Goal: Information Seeking & Learning: Learn about a topic

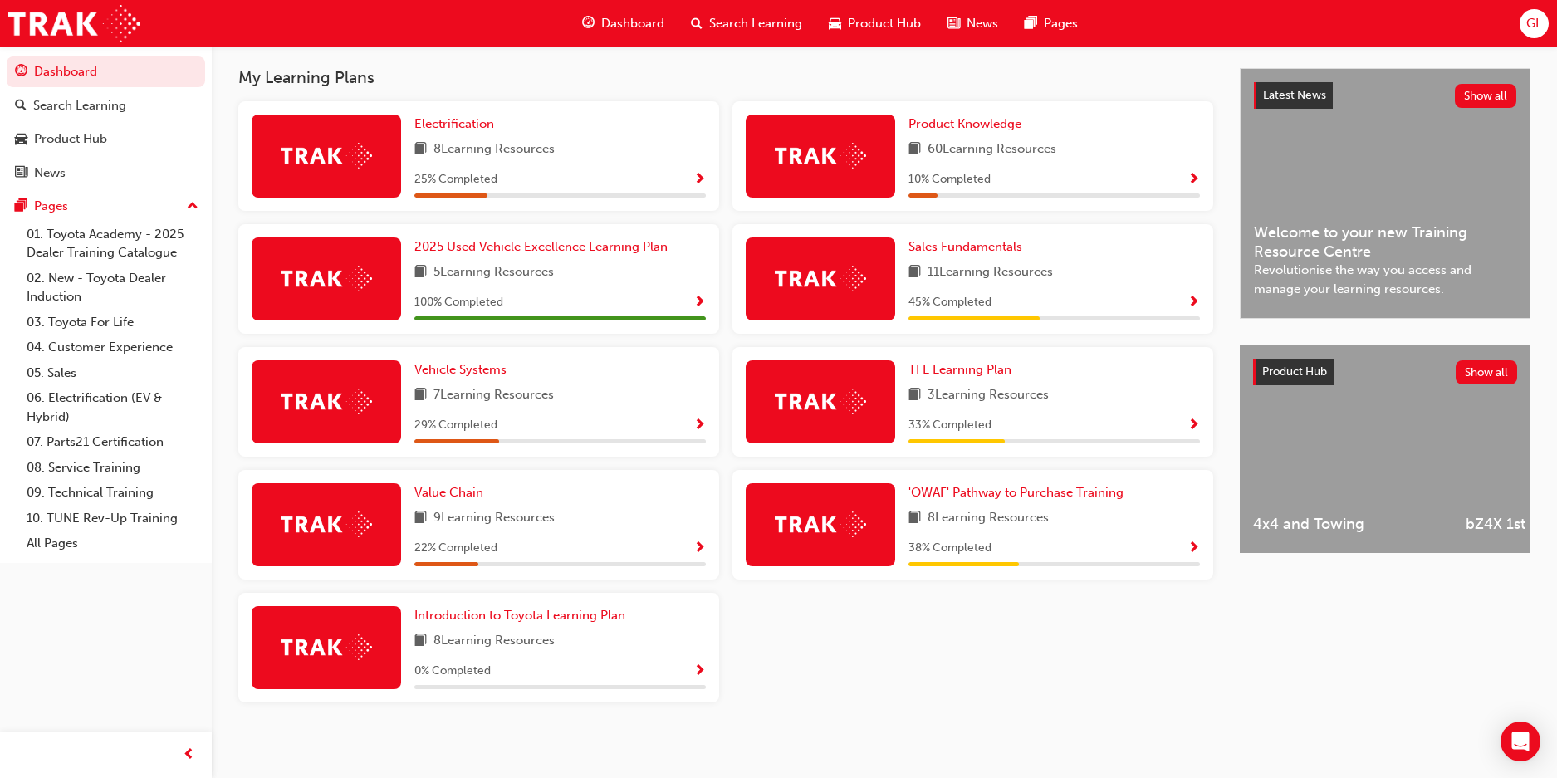
scroll to position [367, 0]
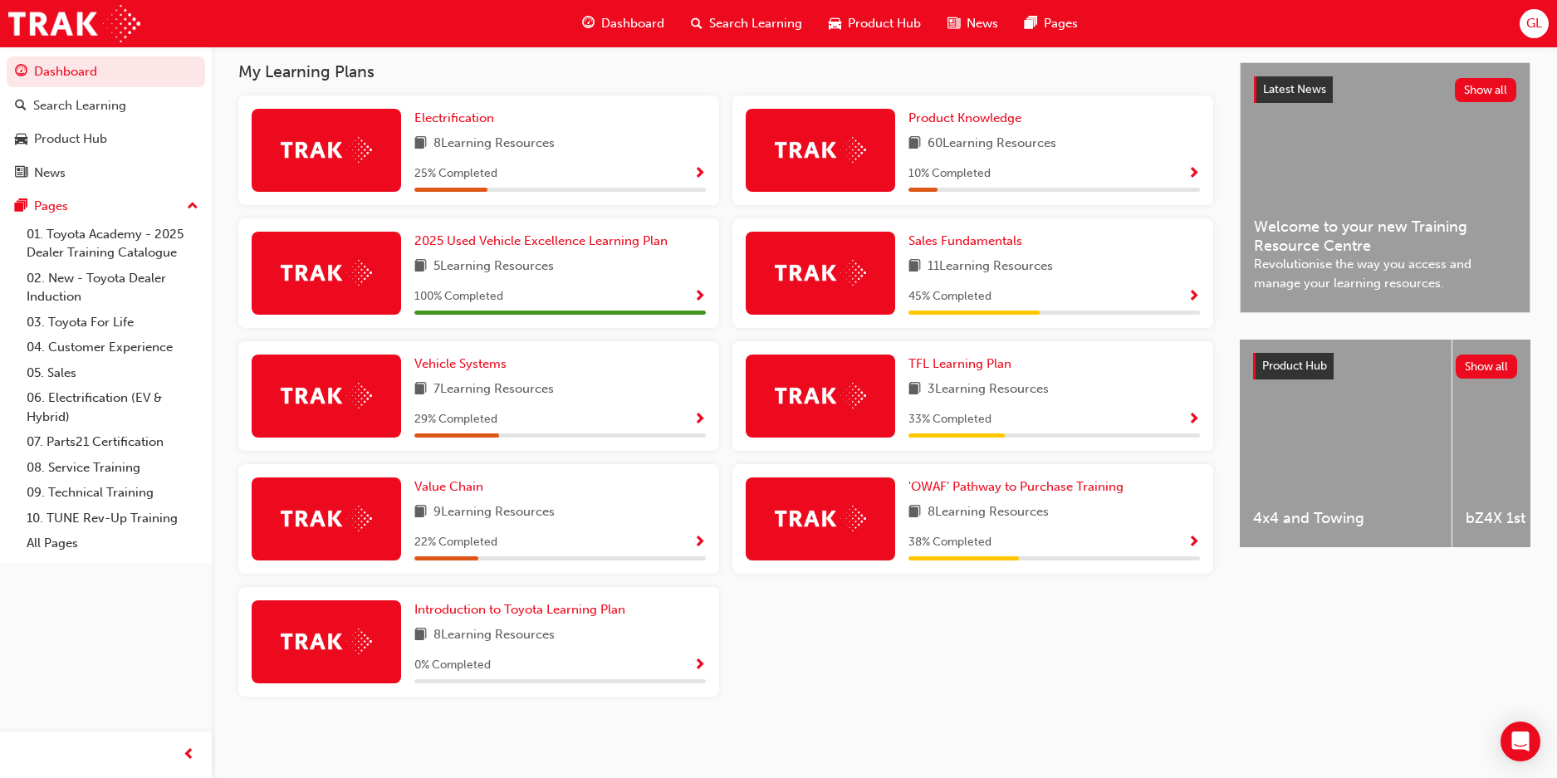
click at [700, 18] on span "search-icon" at bounding box center [697, 23] width 12 height 21
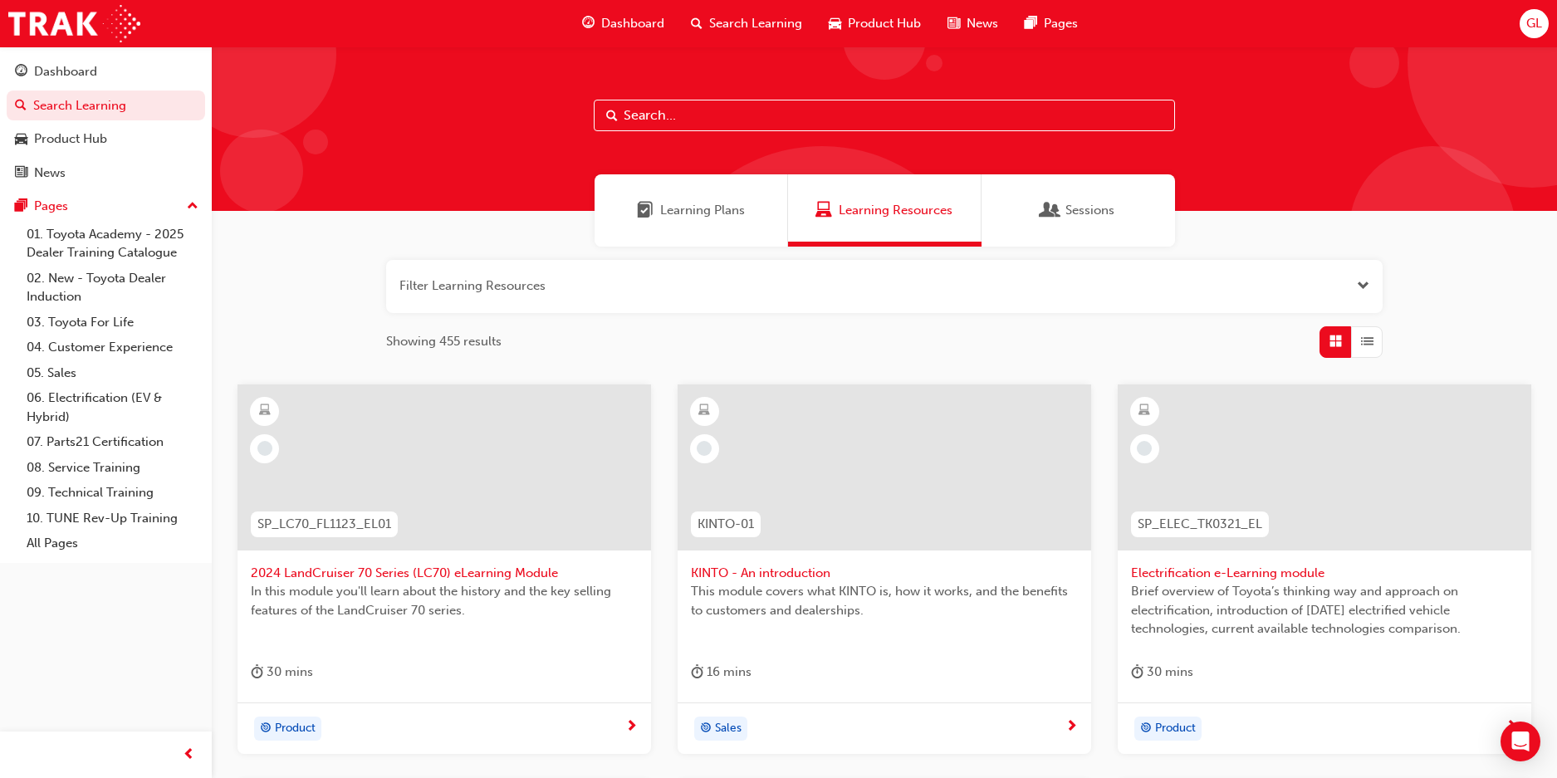
click at [687, 107] on input "text" at bounding box center [884, 116] width 581 height 32
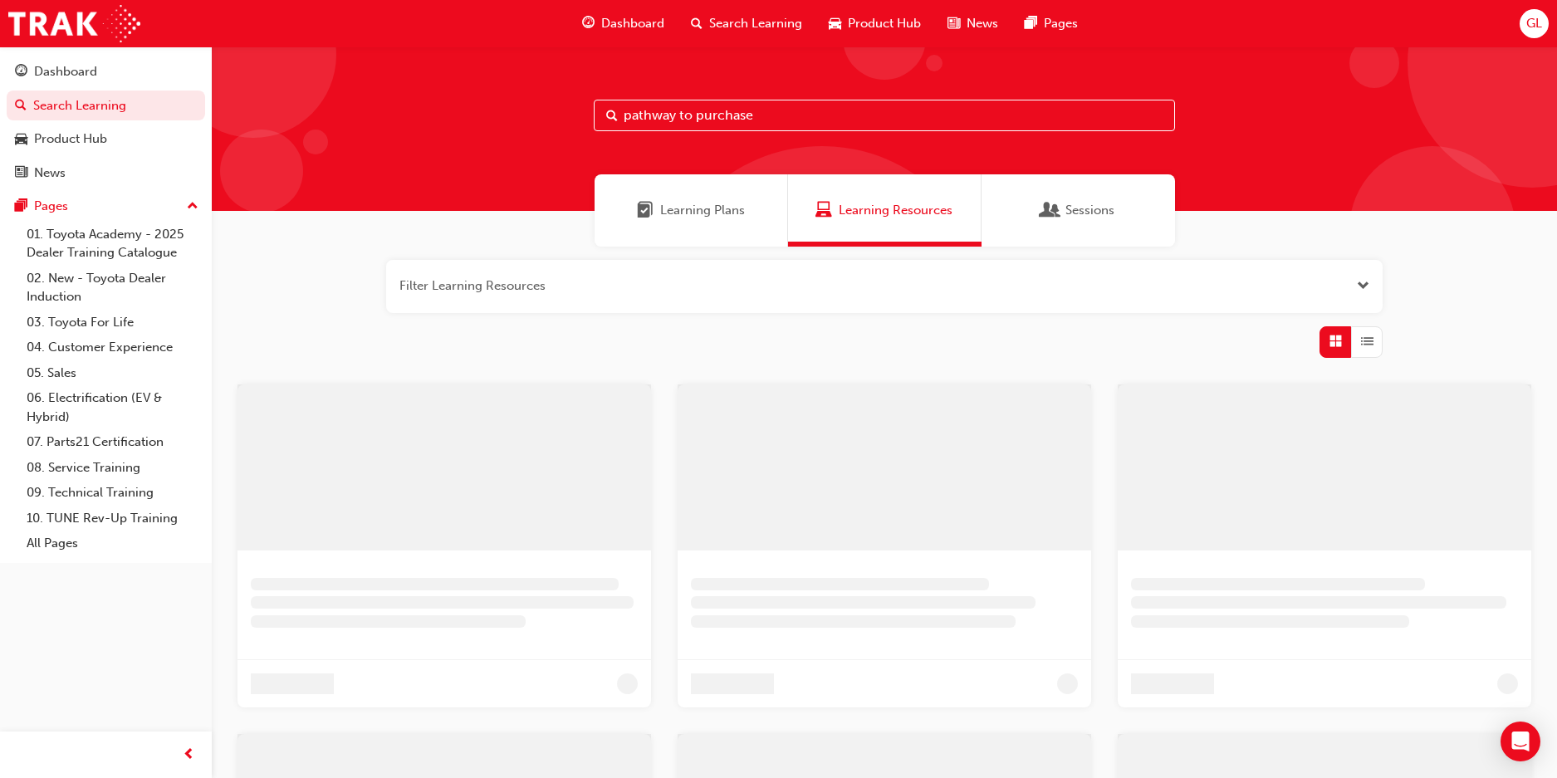
type input "pathway to purchase"
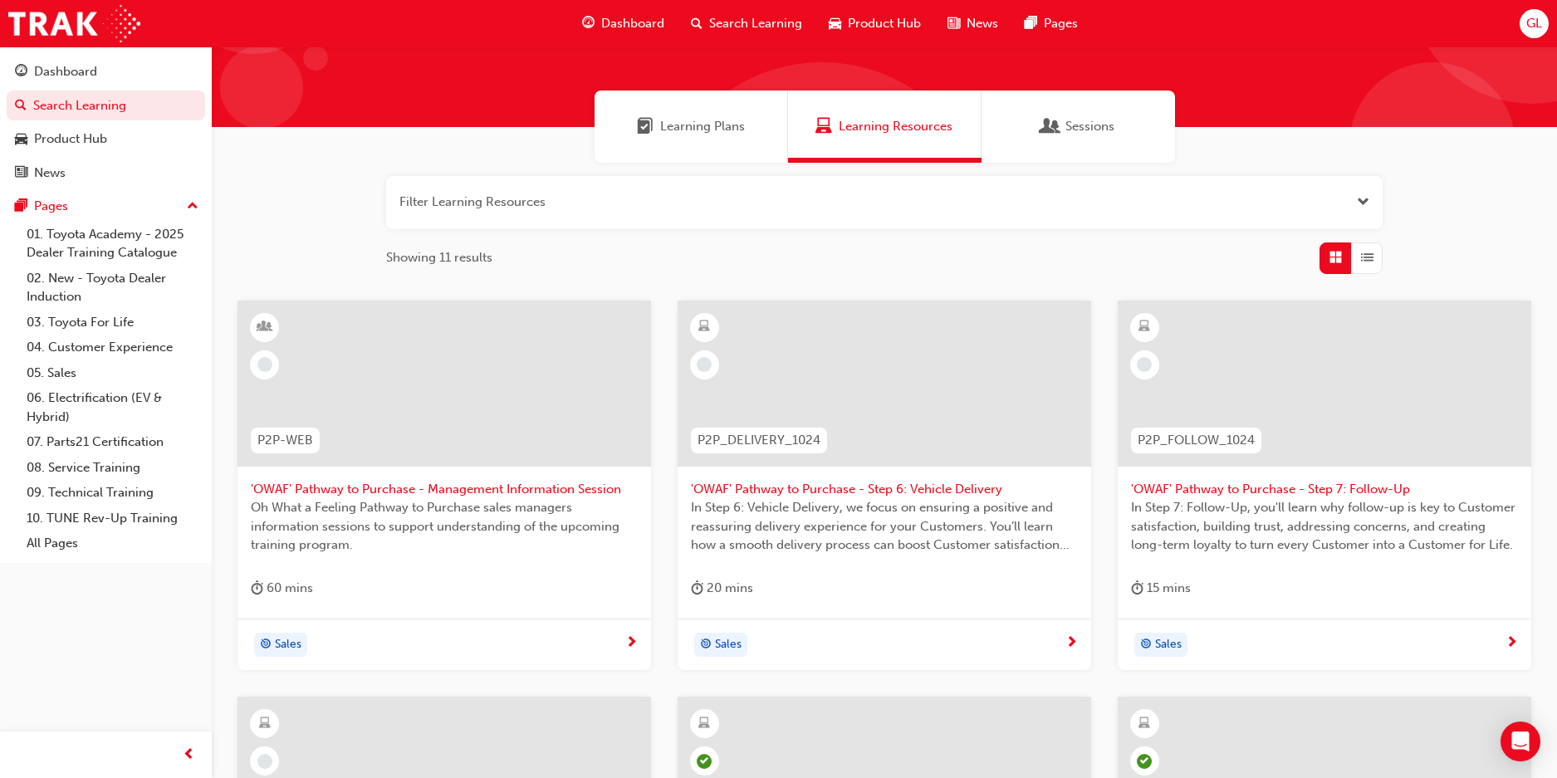
scroll to position [83, 0]
click at [921, 122] on span "Learning Resources" at bounding box center [896, 127] width 114 height 19
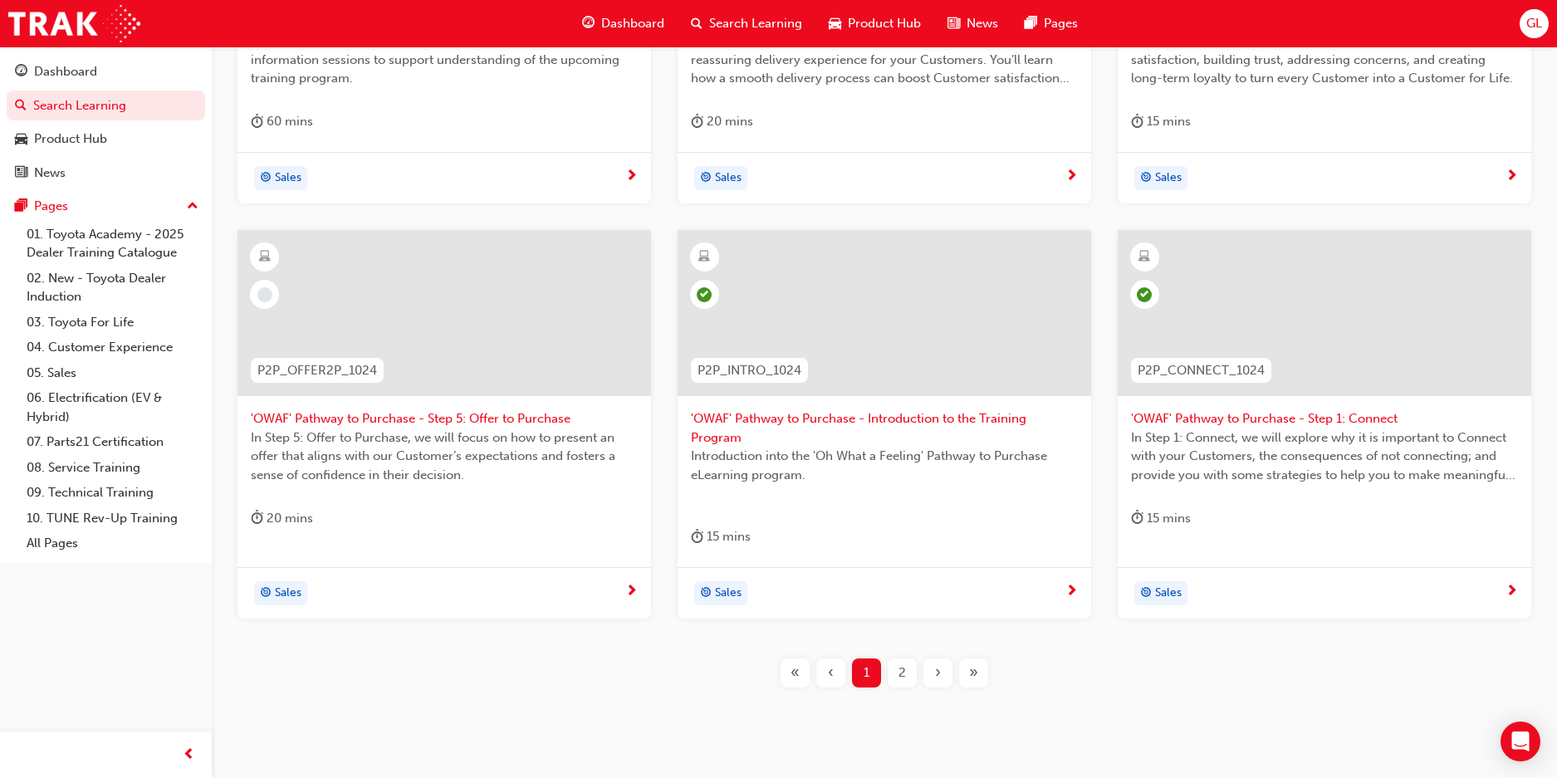
scroll to position [595, 0]
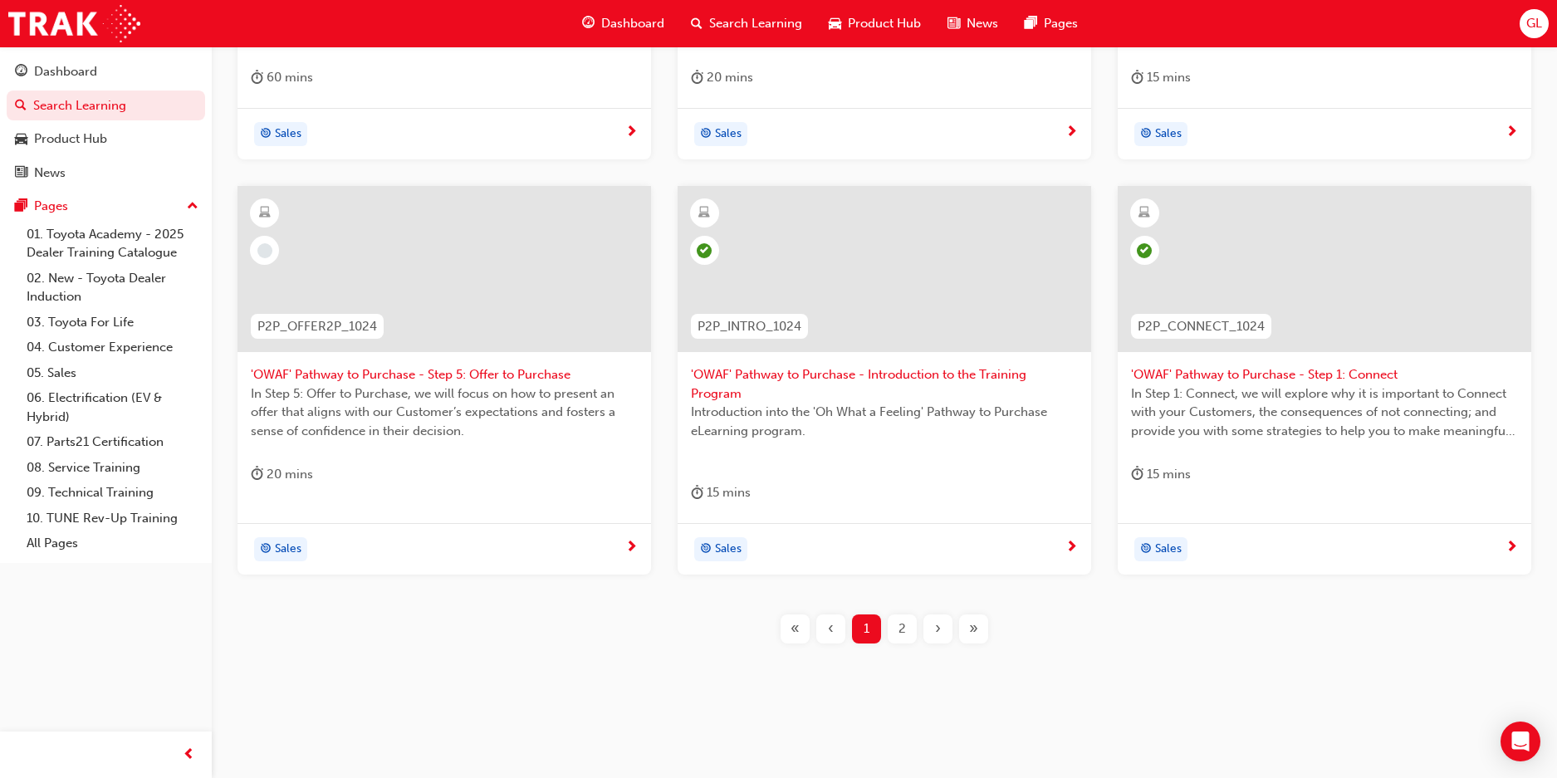
click at [507, 305] on div at bounding box center [445, 269] width 414 height 166
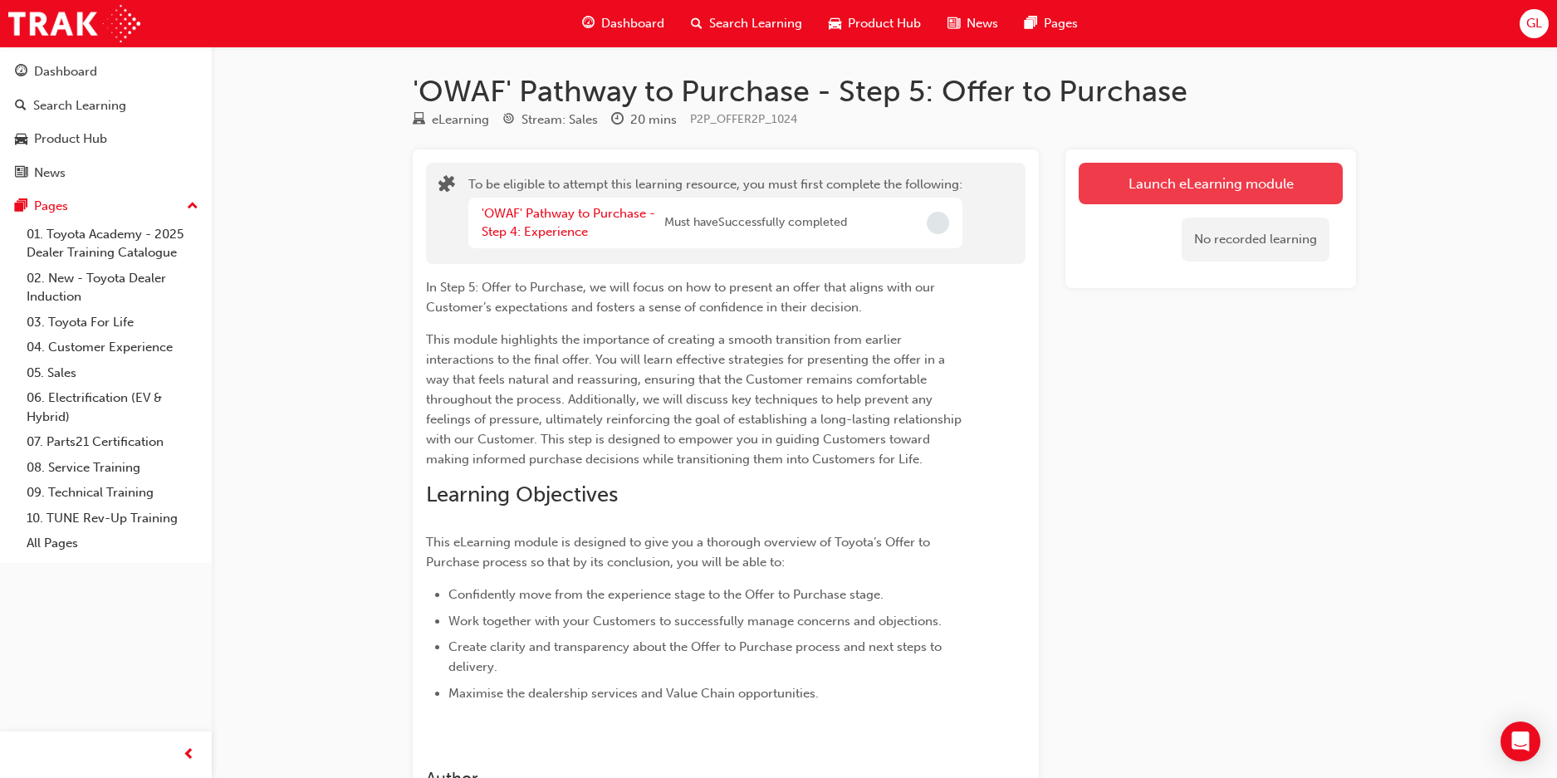
click at [1240, 178] on button "Launch eLearning module" at bounding box center [1211, 184] width 264 height 42
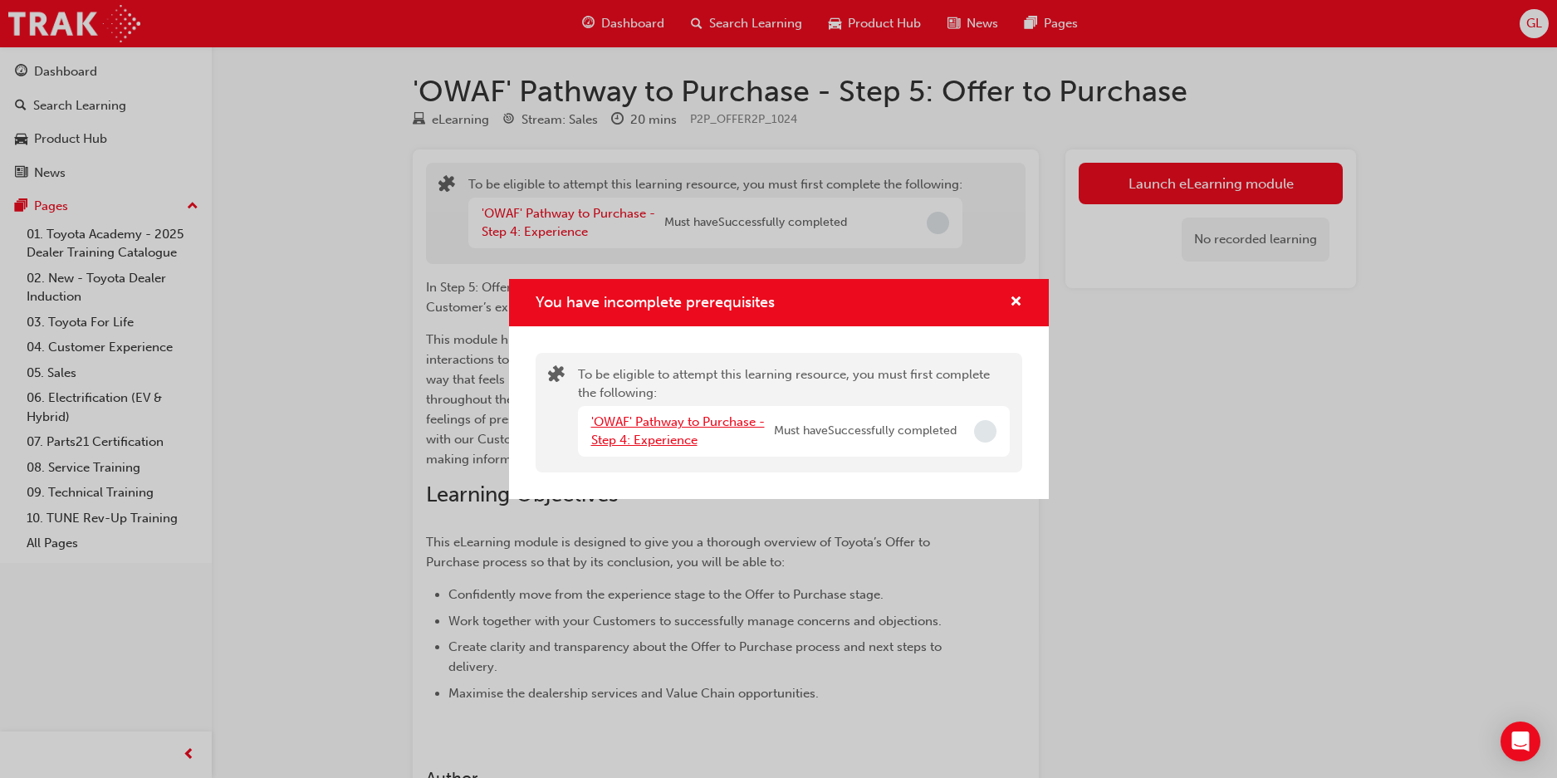
click at [681, 418] on link "'OWAF' Pathway to Purchase - Step 4: Experience" at bounding box center [678, 431] width 174 height 34
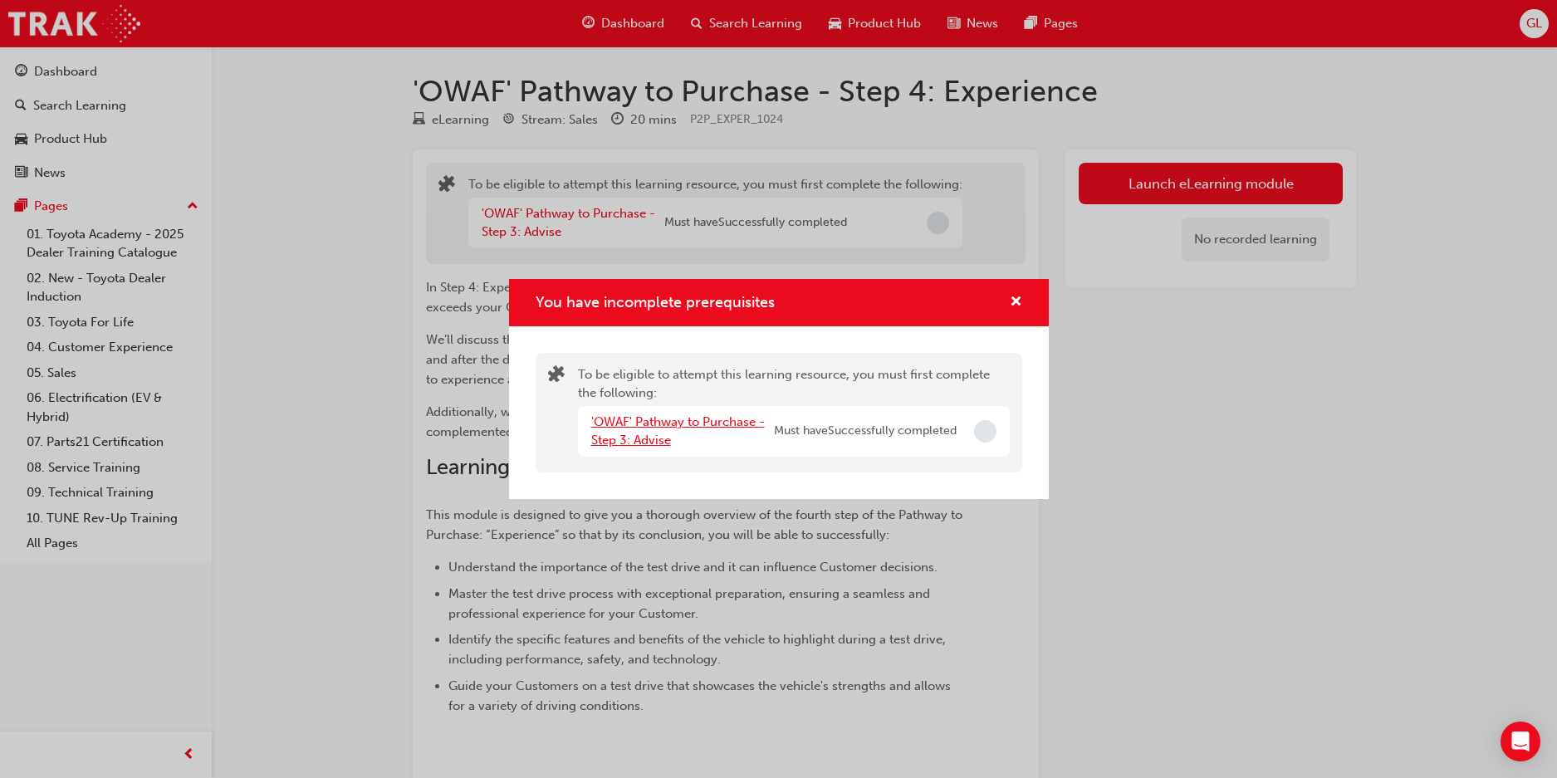
click at [684, 417] on link "'OWAF' Pathway to Purchase - Step 3: Advise" at bounding box center [678, 431] width 174 height 34
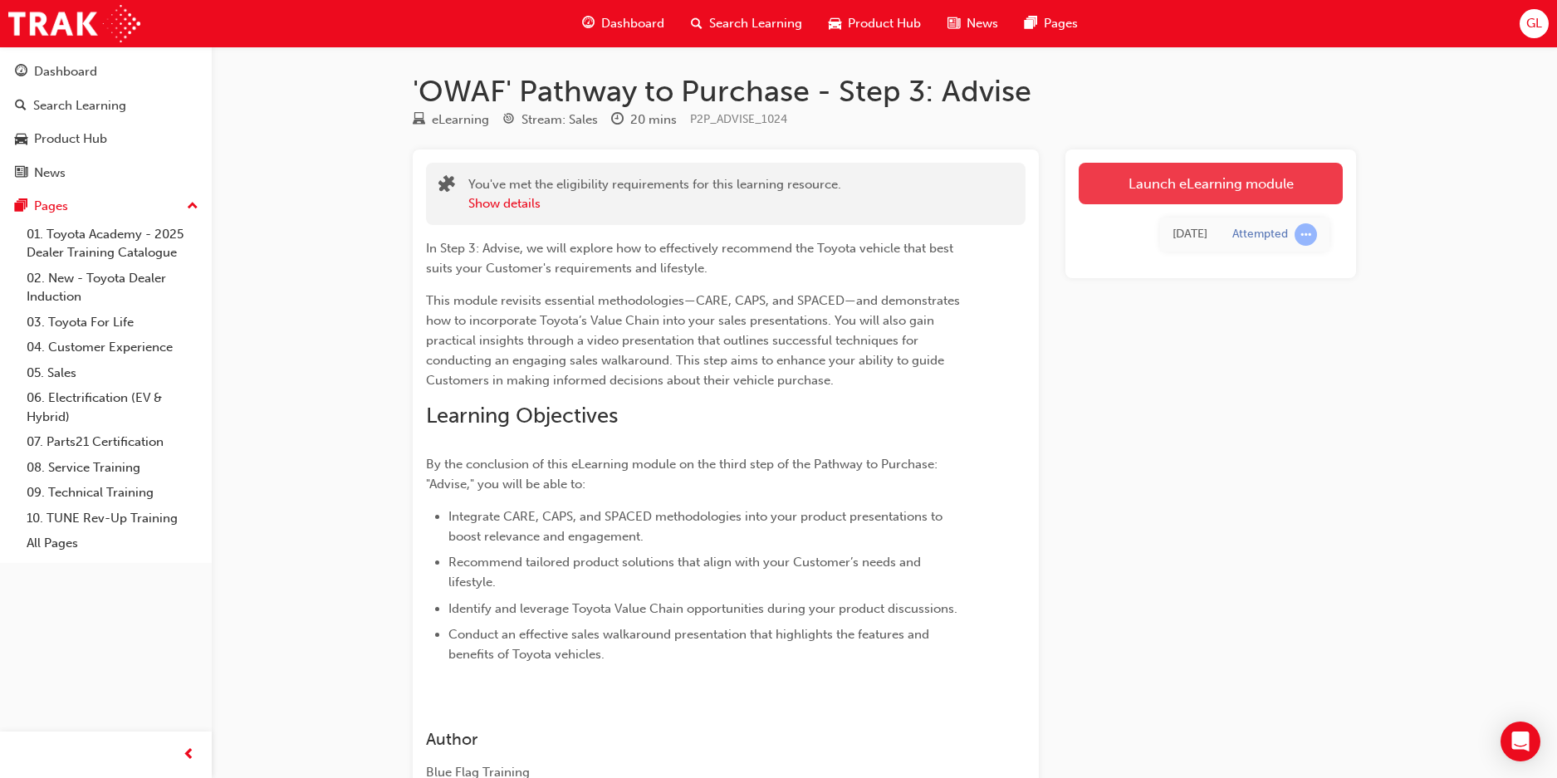
click at [1213, 184] on link "Launch eLearning module" at bounding box center [1211, 184] width 264 height 42
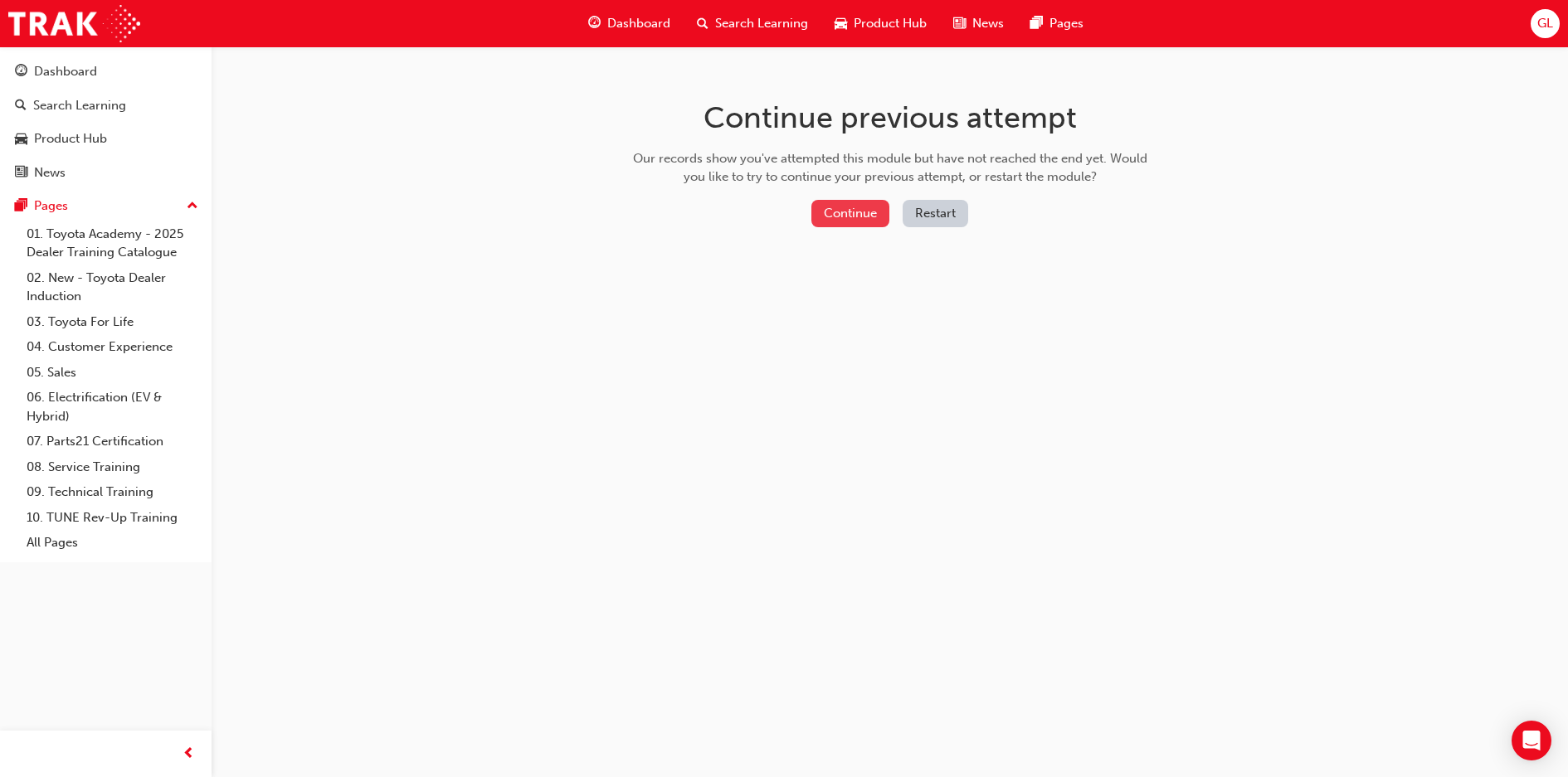
click at [869, 208] on button "Continue" at bounding box center [850, 213] width 78 height 27
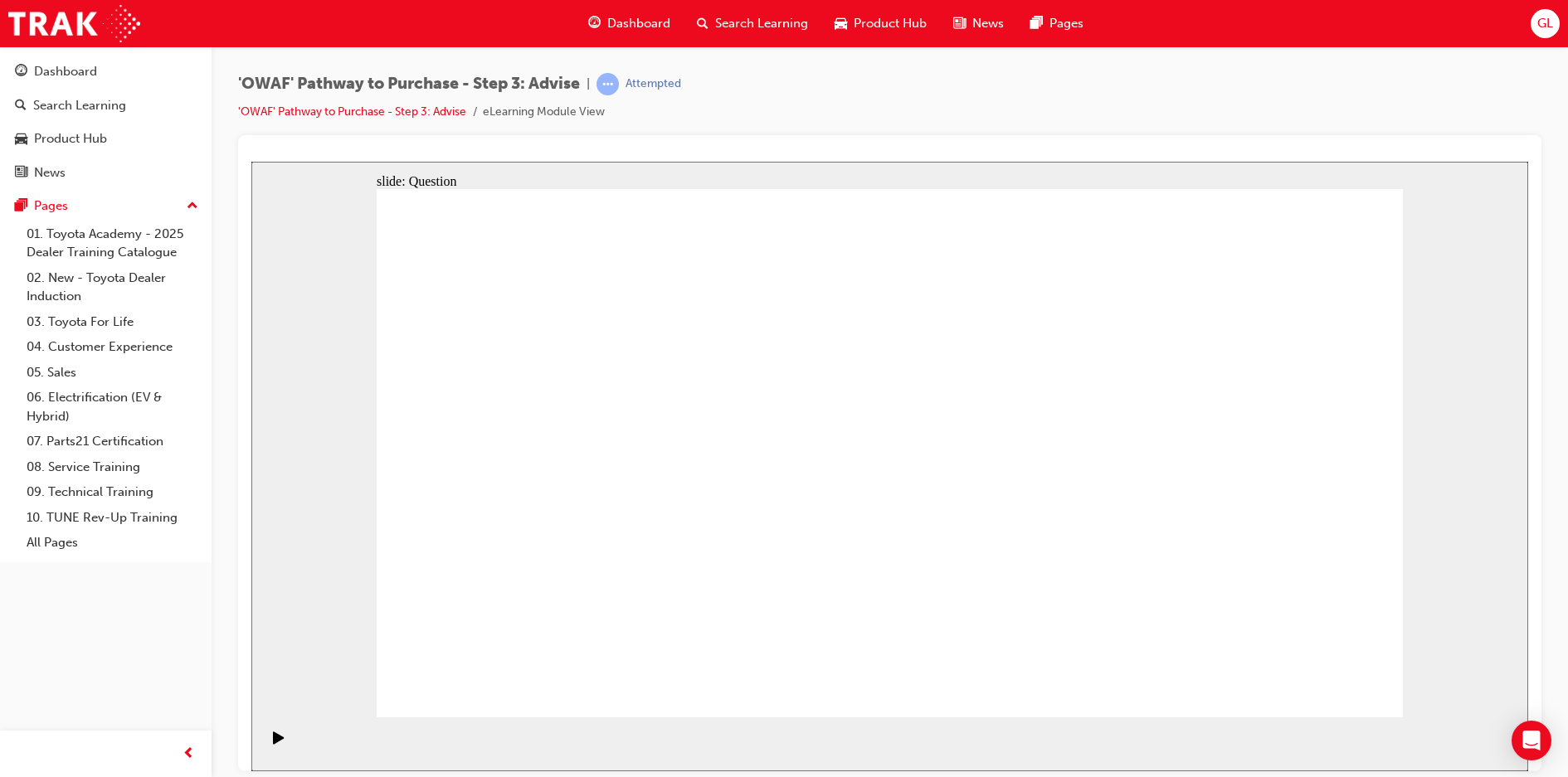
drag, startPoint x: 1119, startPoint y: 560, endPoint x: 1104, endPoint y: 447, distance: 114.0
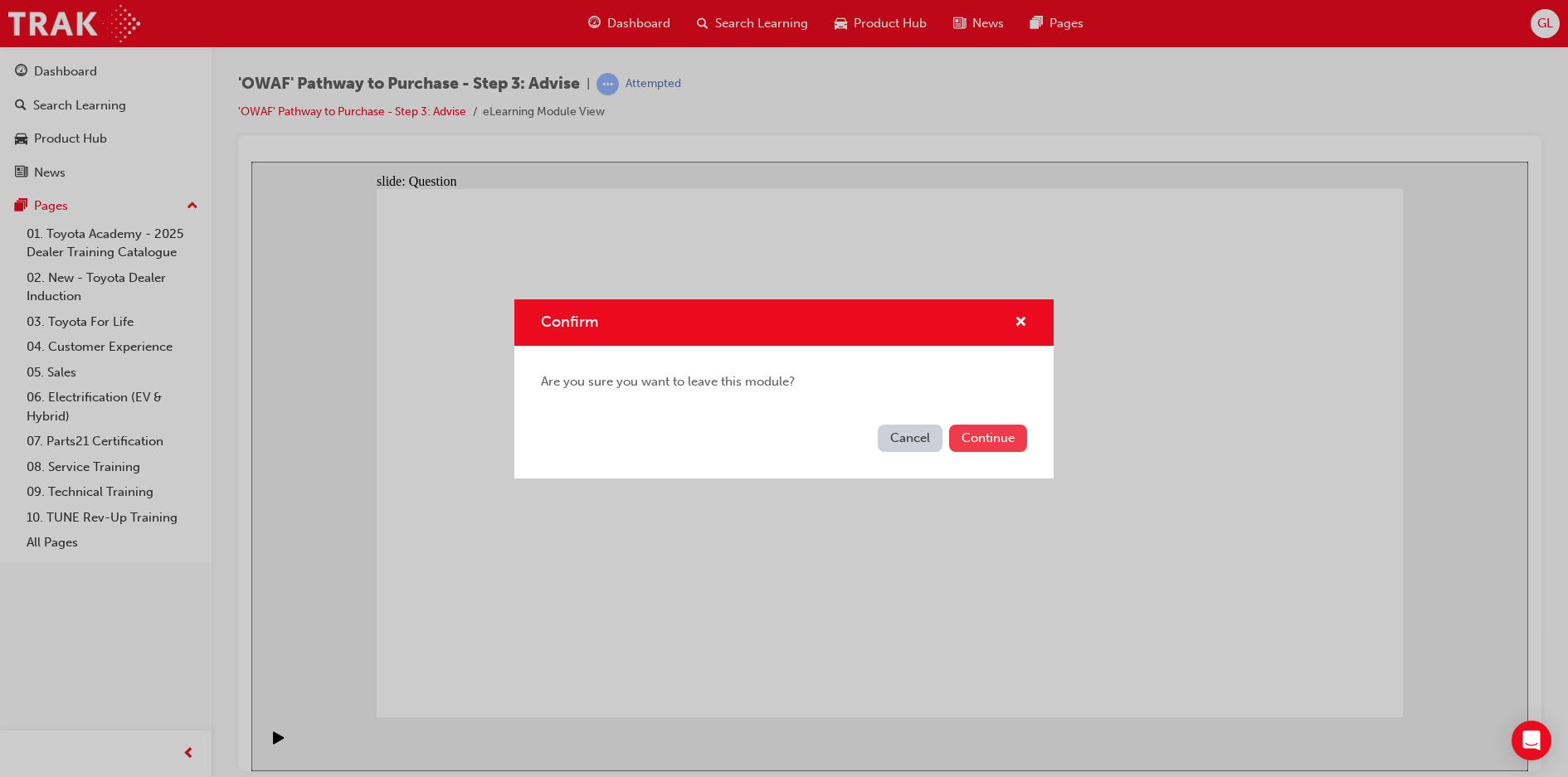
click at [989, 434] on button "Continue" at bounding box center [988, 437] width 78 height 27
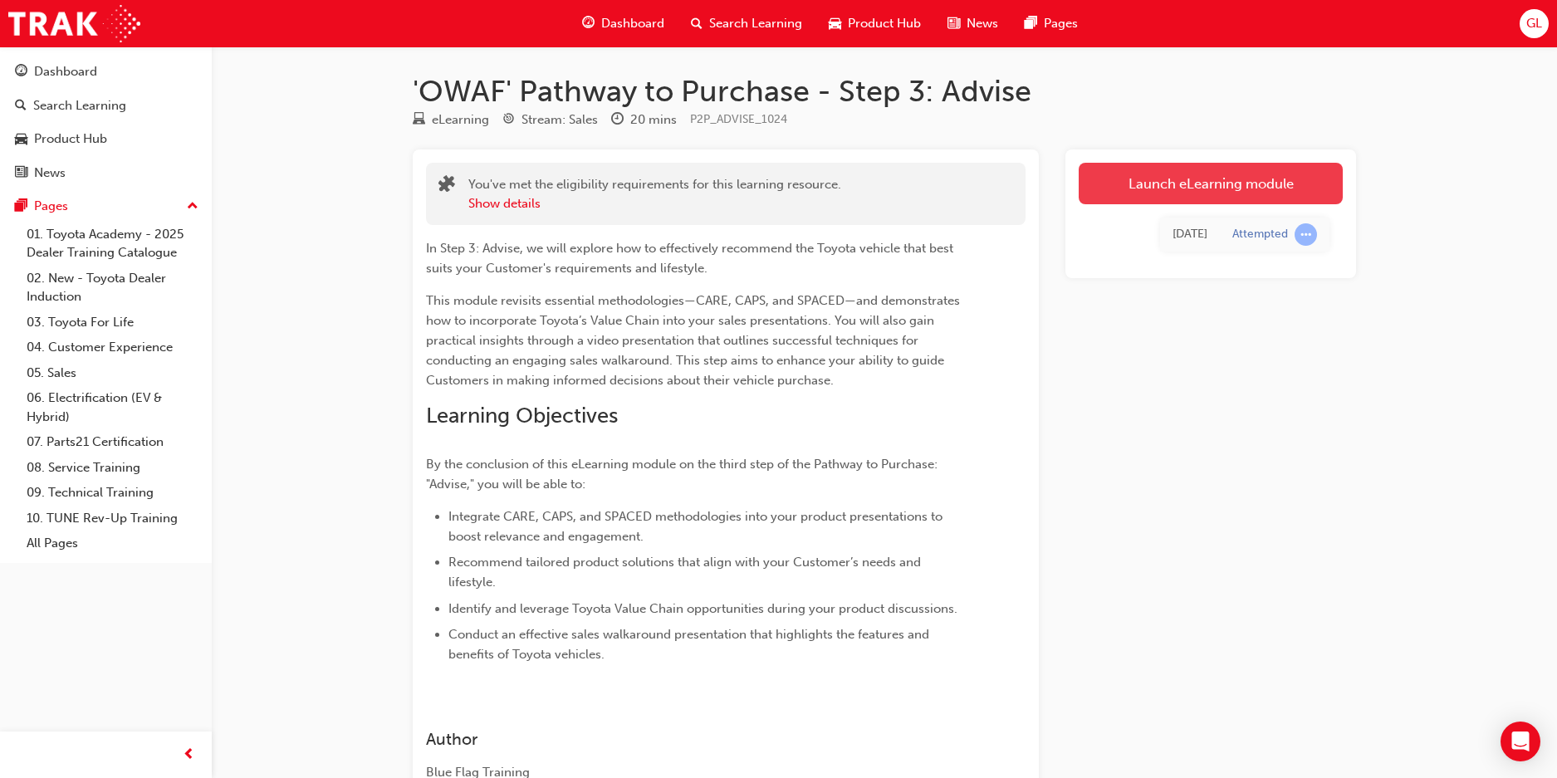
click at [1199, 177] on link "Launch eLearning module" at bounding box center [1211, 184] width 264 height 42
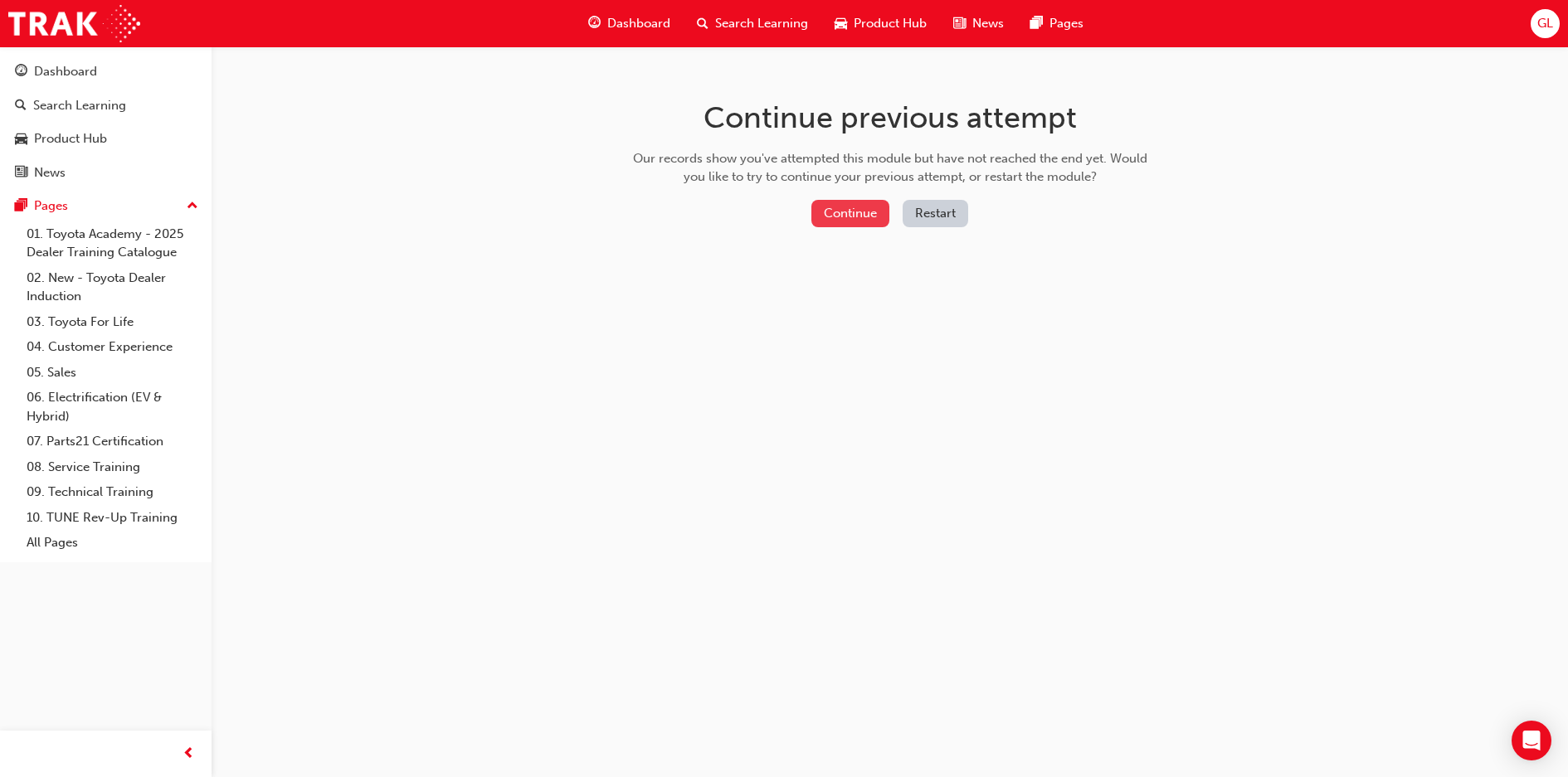
click at [854, 218] on button "Continue" at bounding box center [850, 213] width 78 height 27
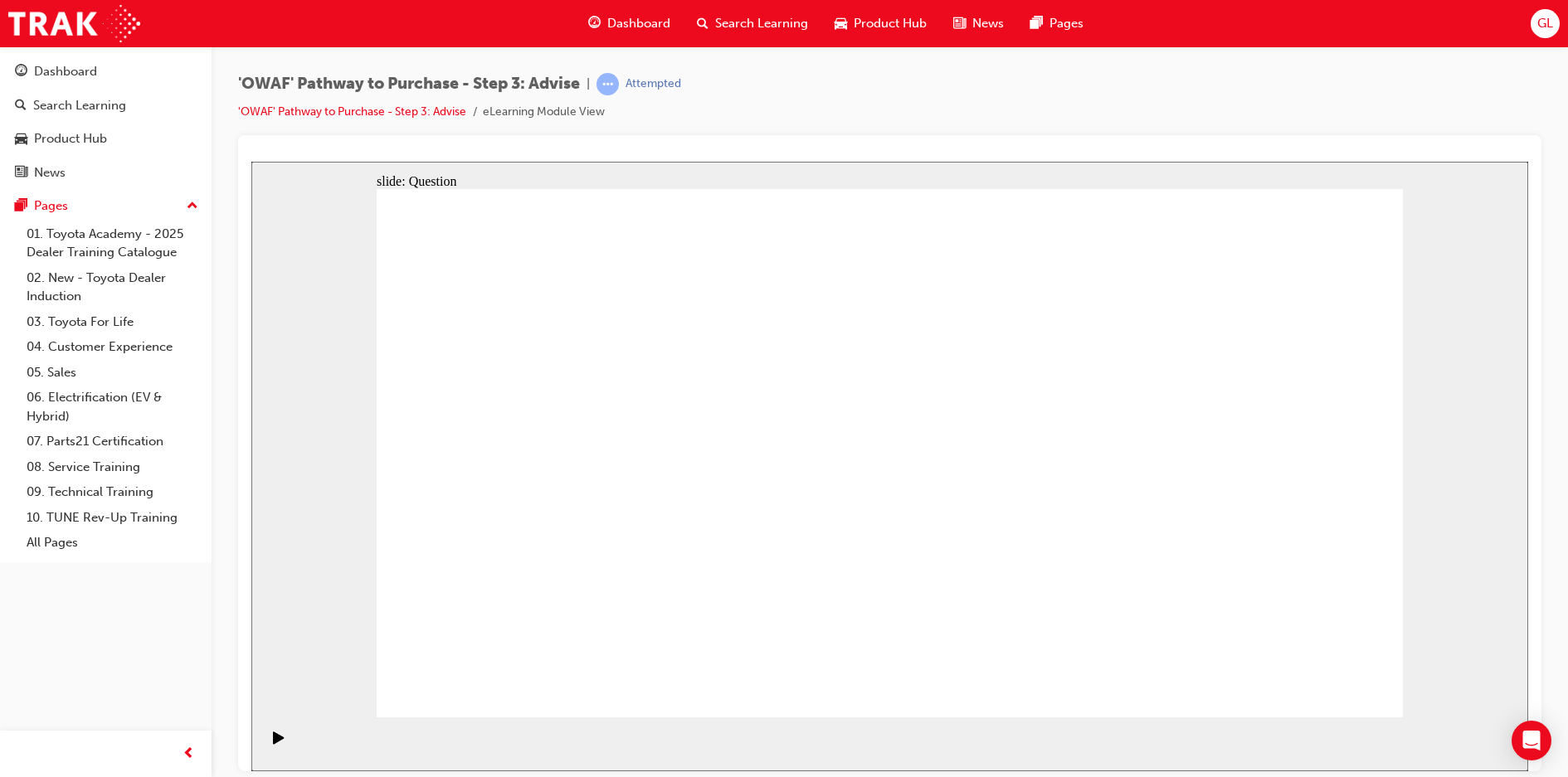
drag, startPoint x: 1357, startPoint y: 240, endPoint x: 1574, endPoint y: -82, distance: 388.3
drag, startPoint x: 1574, startPoint y: -82, endPoint x: 538, endPoint y: 480, distance: 1178.6
drag, startPoint x: 1260, startPoint y: 542, endPoint x: 536, endPoint y: 560, distance: 724.2
drag, startPoint x: 1227, startPoint y: 482, endPoint x: 908, endPoint y: 452, distance: 320.4
drag, startPoint x: 1251, startPoint y: 521, endPoint x: 895, endPoint y: 505, distance: 356.4
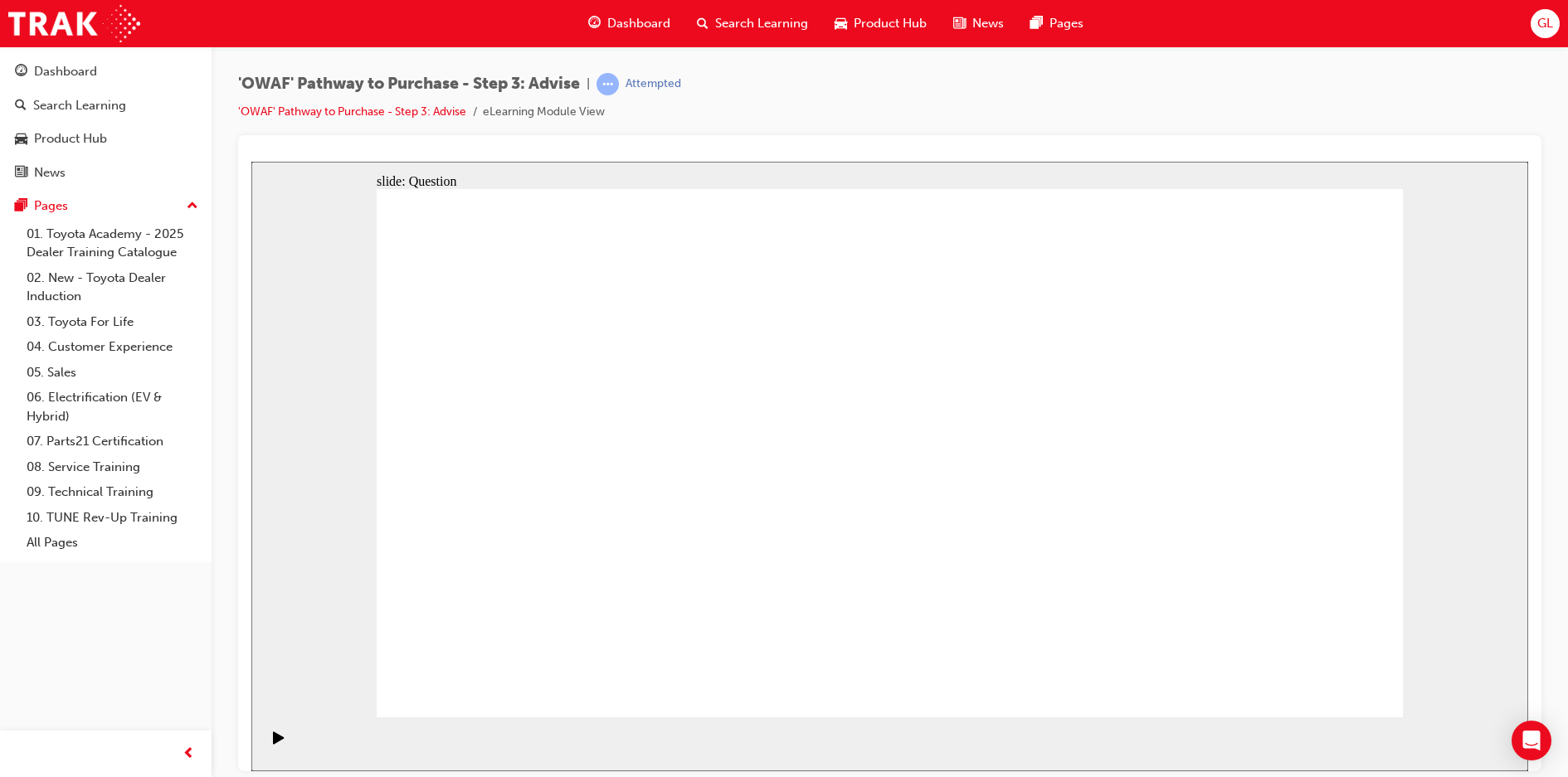
drag, startPoint x: 1243, startPoint y: 520, endPoint x: 965, endPoint y: 512, distance: 278.1
drag, startPoint x: 1194, startPoint y: 524, endPoint x: 572, endPoint y: 499, distance: 622.5
drag, startPoint x: 1260, startPoint y: 525, endPoint x: 645, endPoint y: 509, distance: 615.2
drag, startPoint x: 1255, startPoint y: 522, endPoint x: 667, endPoint y: 516, distance: 588.0
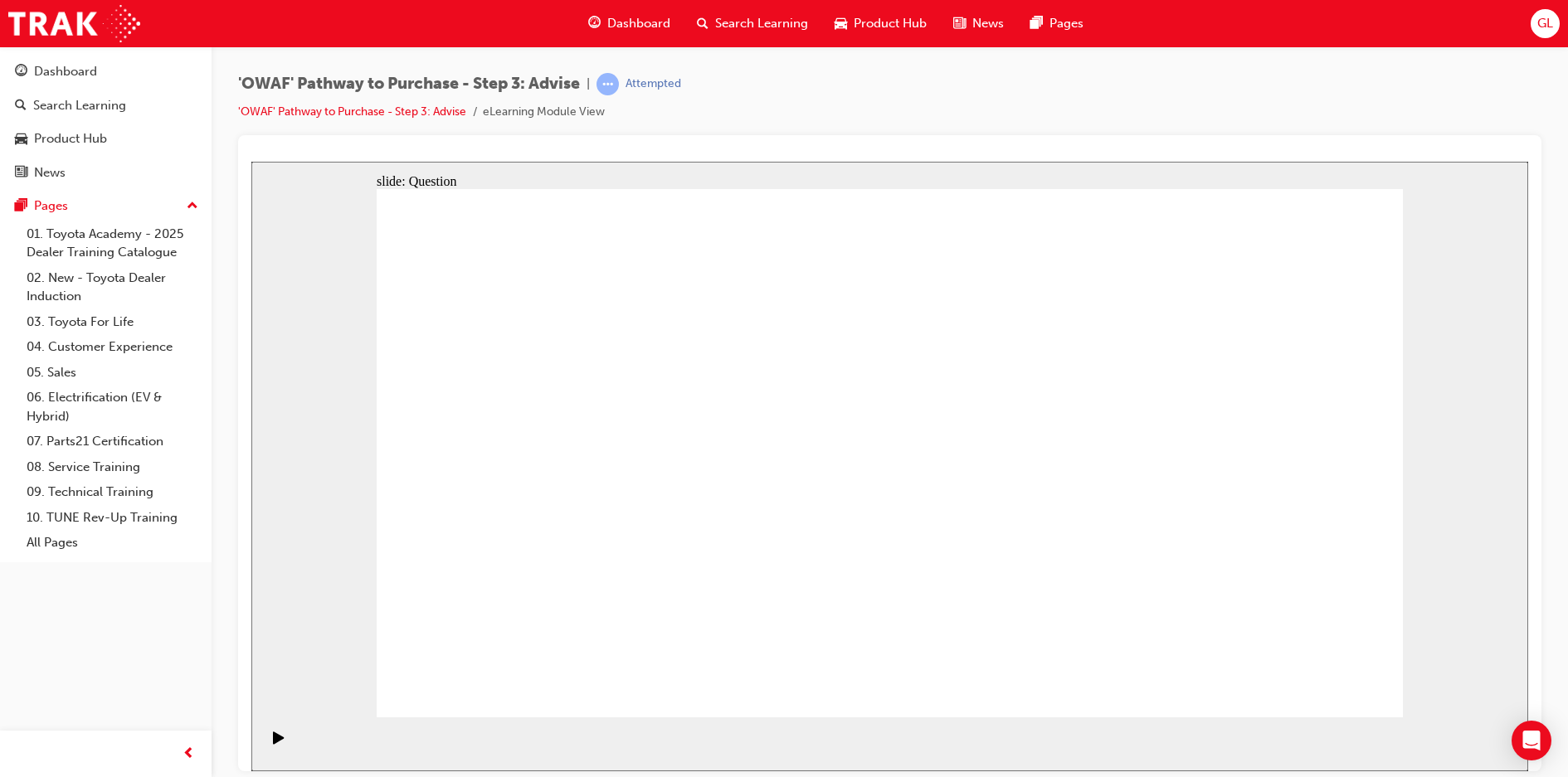
drag, startPoint x: 567, startPoint y: 413, endPoint x: 1083, endPoint y: 467, distance: 518.8
drag, startPoint x: 537, startPoint y: 487, endPoint x: 945, endPoint y: 508, distance: 408.5
drag, startPoint x: 668, startPoint y: 498, endPoint x: 1154, endPoint y: 461, distance: 487.4
drag, startPoint x: 678, startPoint y: 563, endPoint x: 947, endPoint y: 501, distance: 276.1
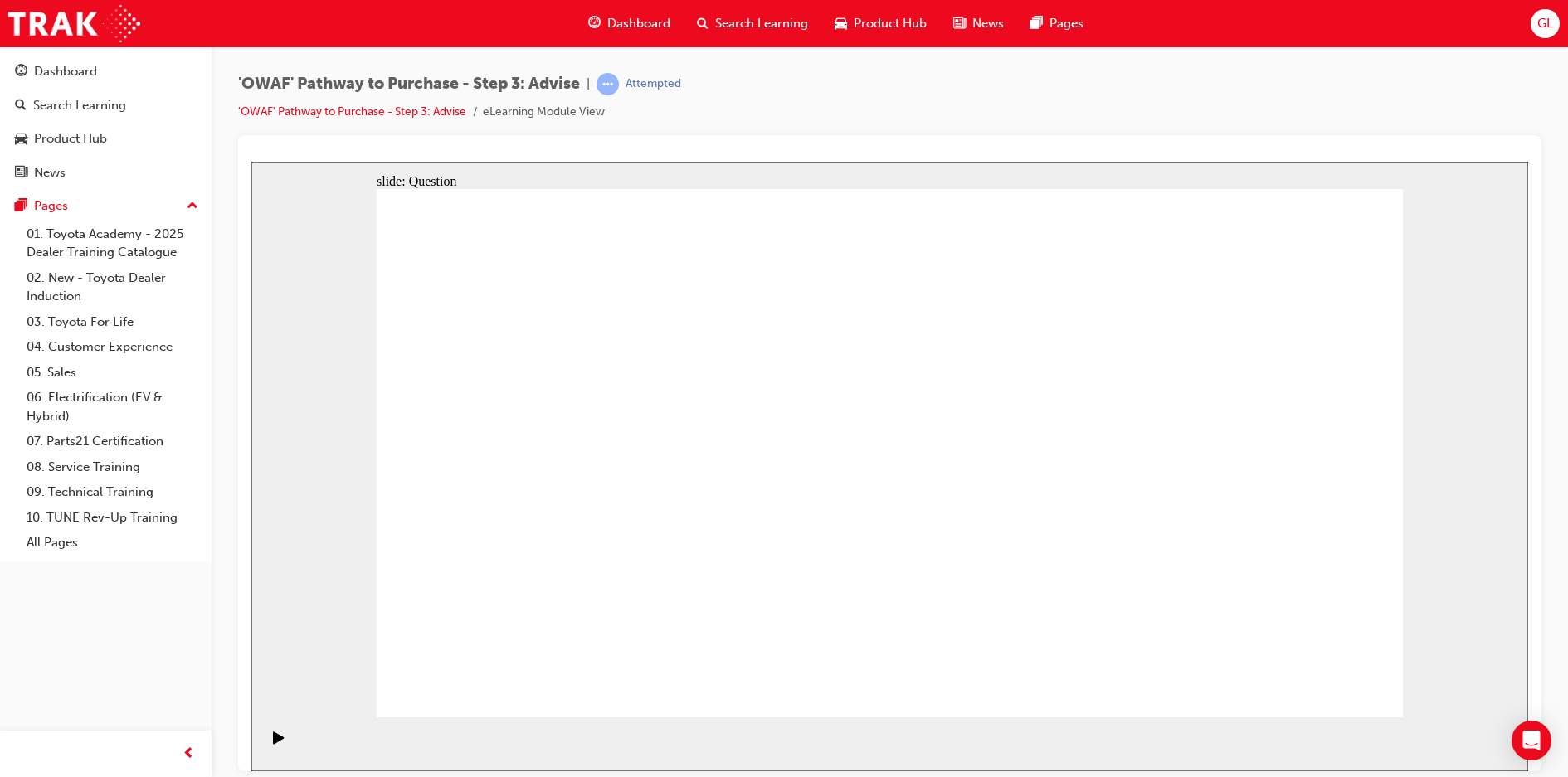
drag, startPoint x: 553, startPoint y: 560, endPoint x: 1100, endPoint y: 504, distance: 549.9
drag, startPoint x: 599, startPoint y: 401, endPoint x: 905, endPoint y: 506, distance: 323.5
drag, startPoint x: 583, startPoint y: 406, endPoint x: 883, endPoint y: 506, distance: 316.2
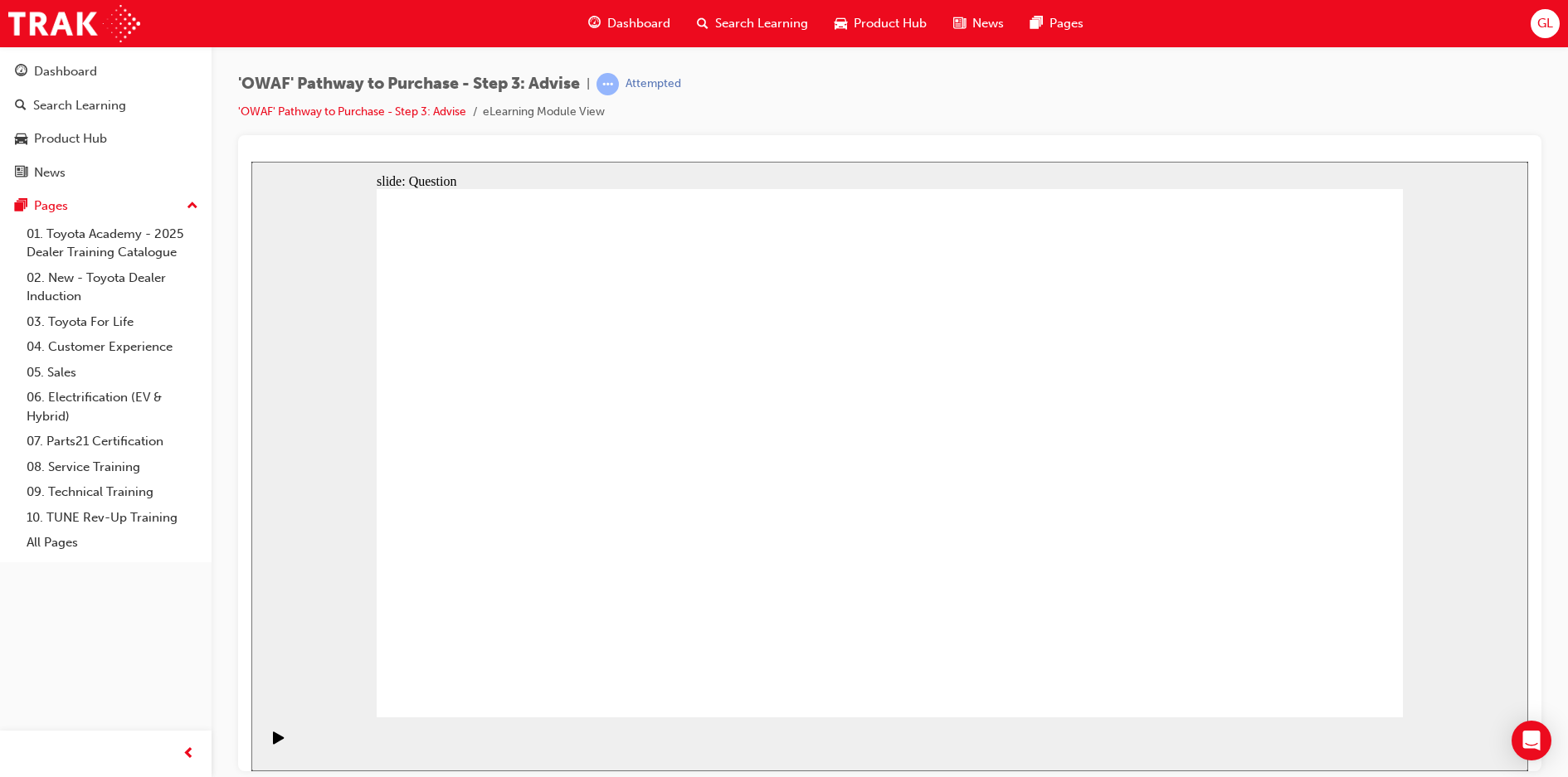
drag, startPoint x: 893, startPoint y: 502, endPoint x: 617, endPoint y: 398, distance: 294.9
drag, startPoint x: 578, startPoint y: 389, endPoint x: 895, endPoint y: 494, distance: 333.9
drag, startPoint x: 580, startPoint y: 385, endPoint x: 885, endPoint y: 582, distance: 363.1
drag, startPoint x: 702, startPoint y: 397, endPoint x: 506, endPoint y: 590, distance: 275.1
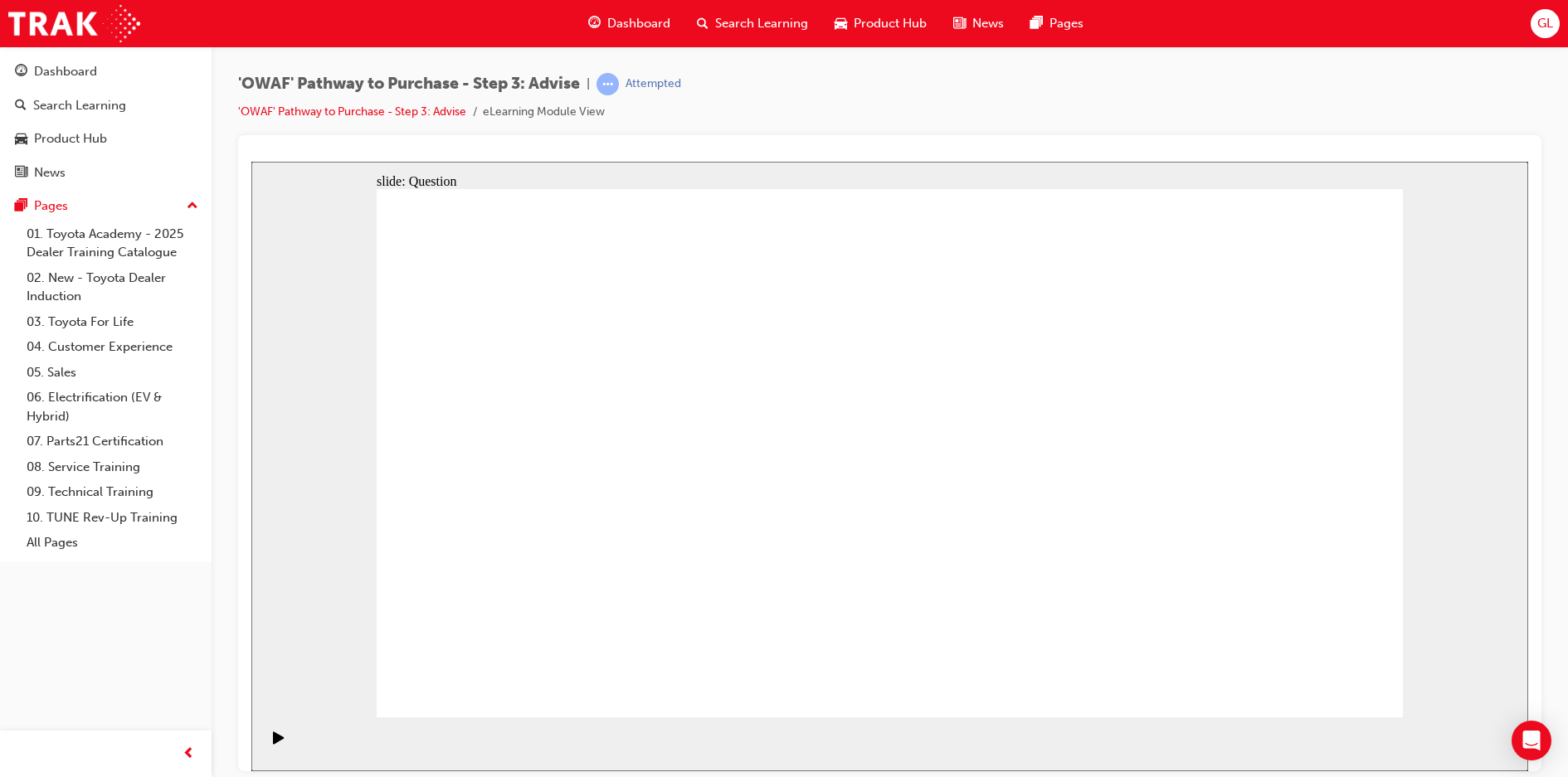
drag, startPoint x: 1021, startPoint y: 403, endPoint x: 627, endPoint y: 596, distance: 438.7
drag, startPoint x: 903, startPoint y: 406, endPoint x: 989, endPoint y: 606, distance: 217.7
drag, startPoint x: 1103, startPoint y: 385, endPoint x: 702, endPoint y: 582, distance: 446.8
drag, startPoint x: 808, startPoint y: 391, endPoint x: 1209, endPoint y: 589, distance: 447.2
drag, startPoint x: 1309, startPoint y: 407, endPoint x: 810, endPoint y: 620, distance: 542.6
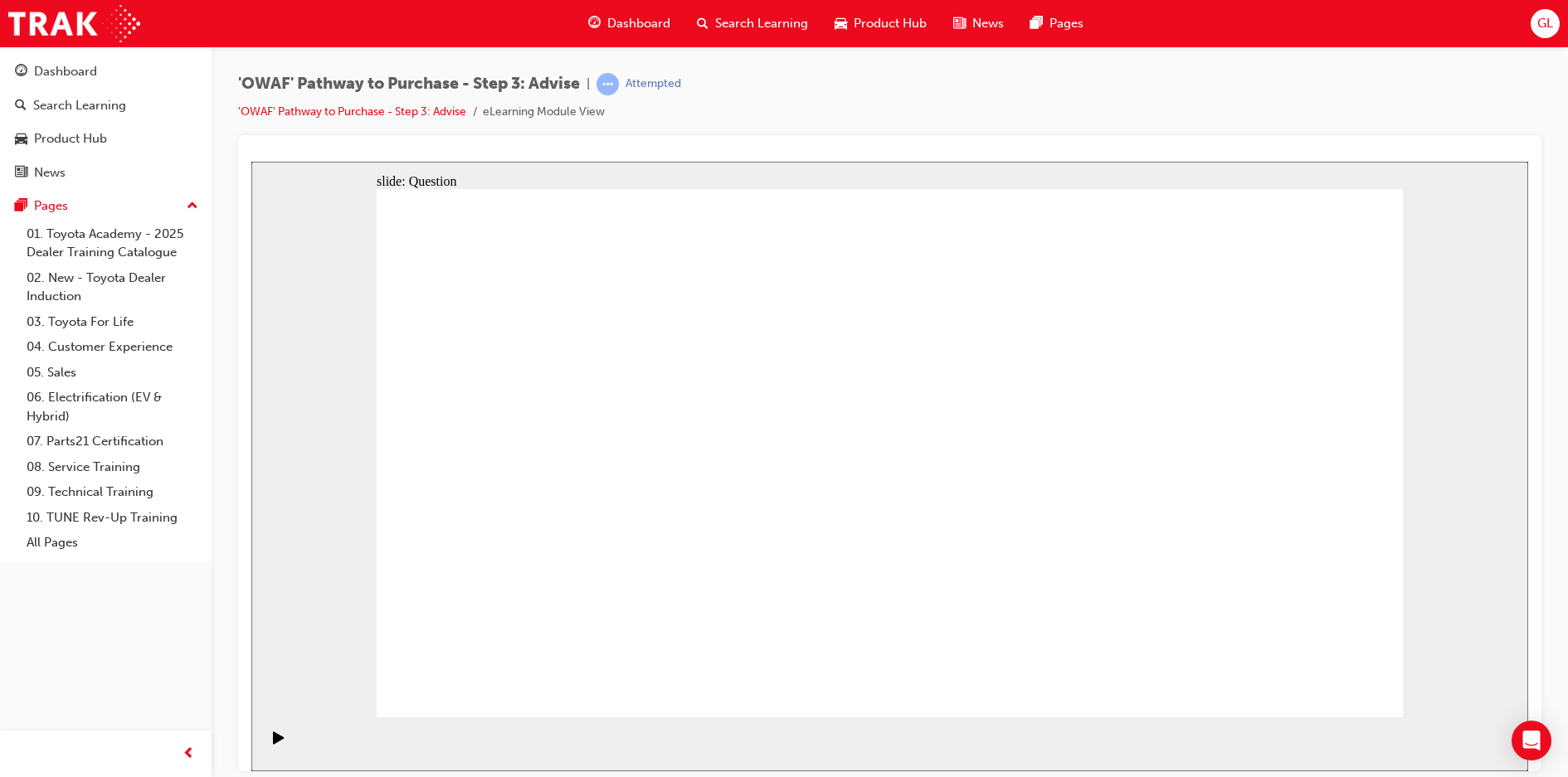
drag, startPoint x: 489, startPoint y: 599, endPoint x: 1308, endPoint y: 599, distance: 819.0
drag, startPoint x: 1213, startPoint y: 392, endPoint x: 1196, endPoint y: 370, distance: 27.8
drag, startPoint x: 983, startPoint y: 602, endPoint x: 1033, endPoint y: 350, distance: 256.9
drag, startPoint x: 1191, startPoint y: 383, endPoint x: 991, endPoint y: 585, distance: 284.3
drag, startPoint x: 460, startPoint y: 400, endPoint x: 1050, endPoint y: 588, distance: 619.2
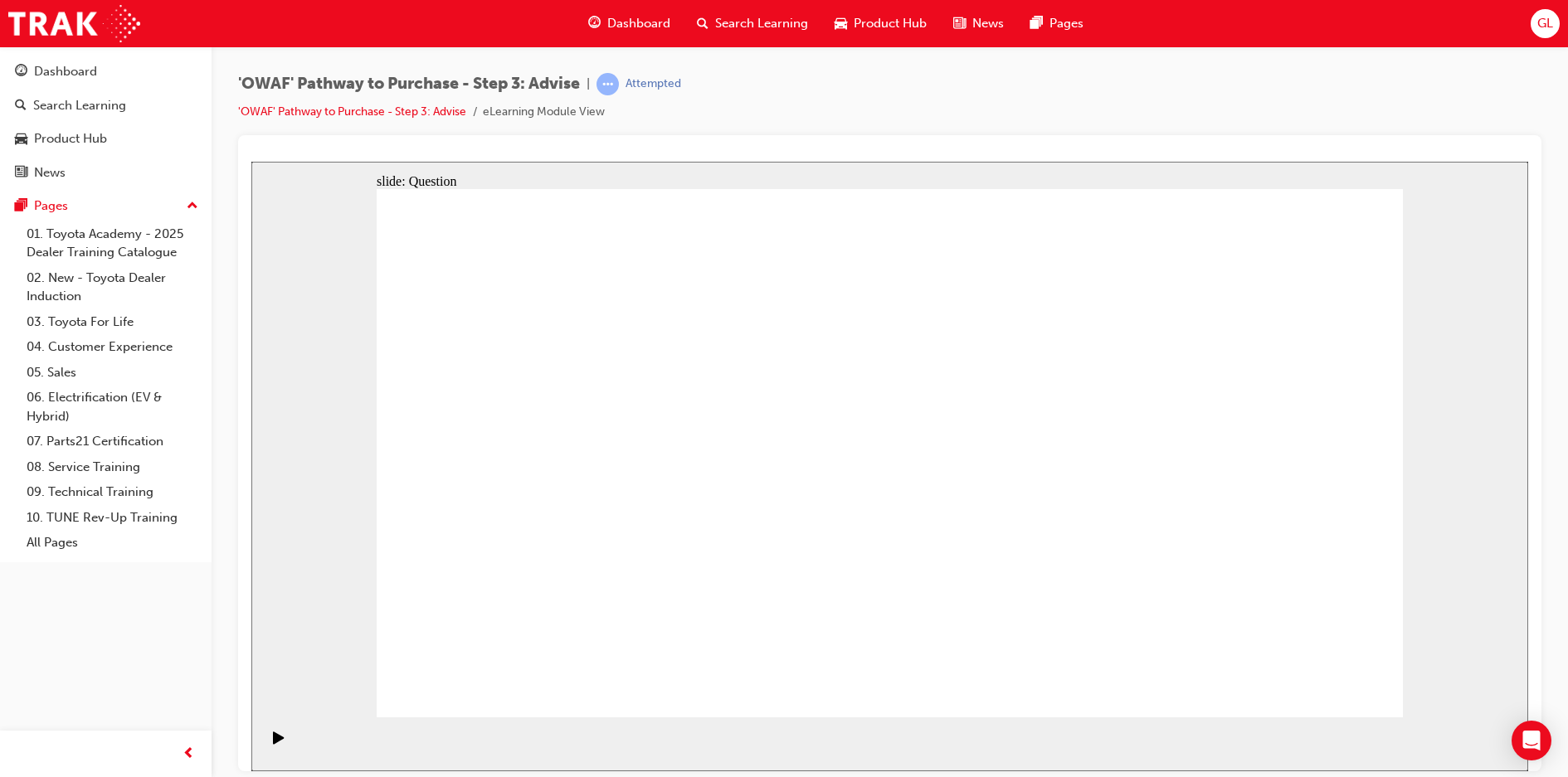
drag, startPoint x: 906, startPoint y: 413, endPoint x: 499, endPoint y: 611, distance: 452.6
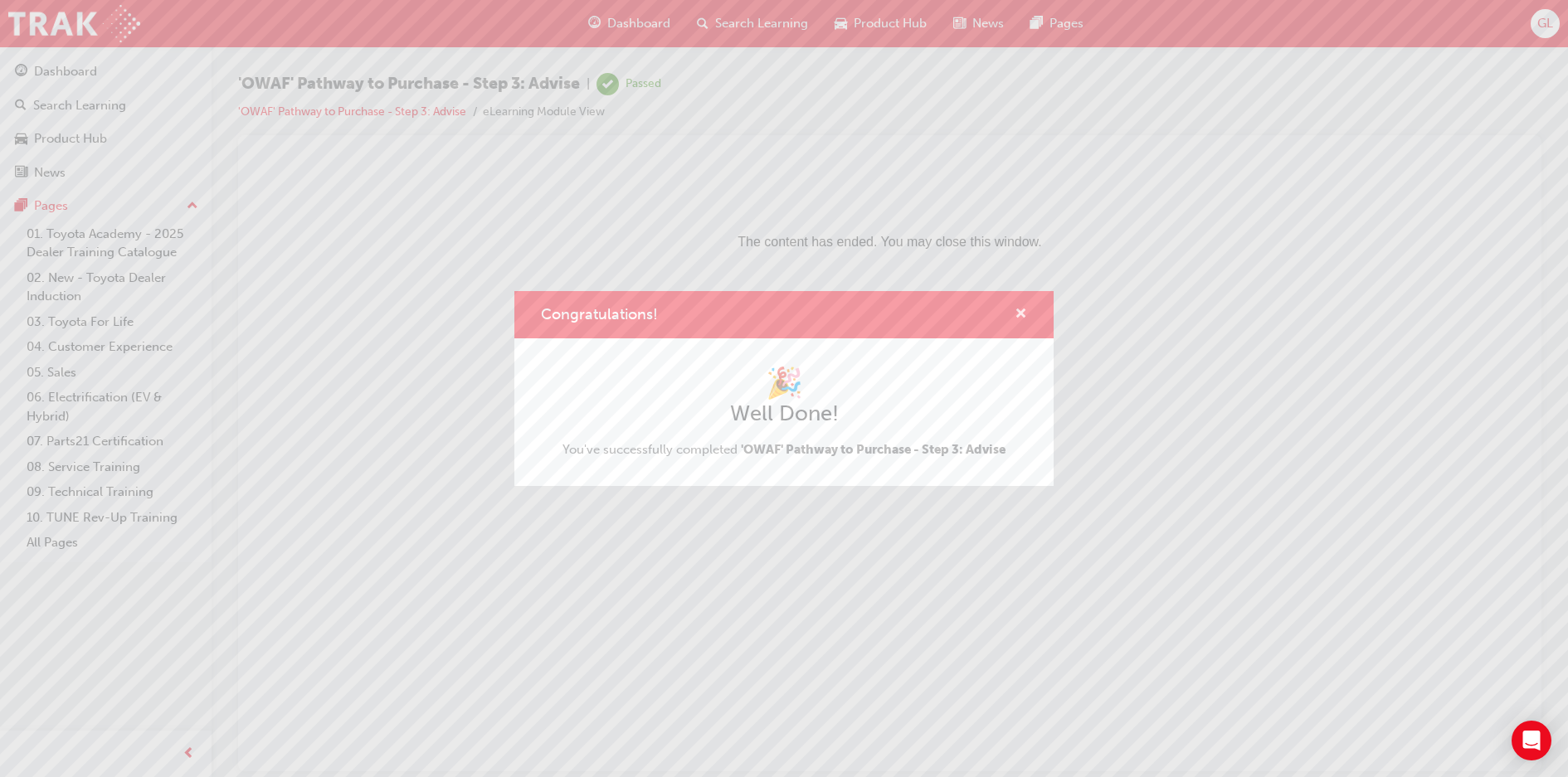
click at [1024, 314] on span "cross-icon" at bounding box center [1021, 315] width 12 height 15
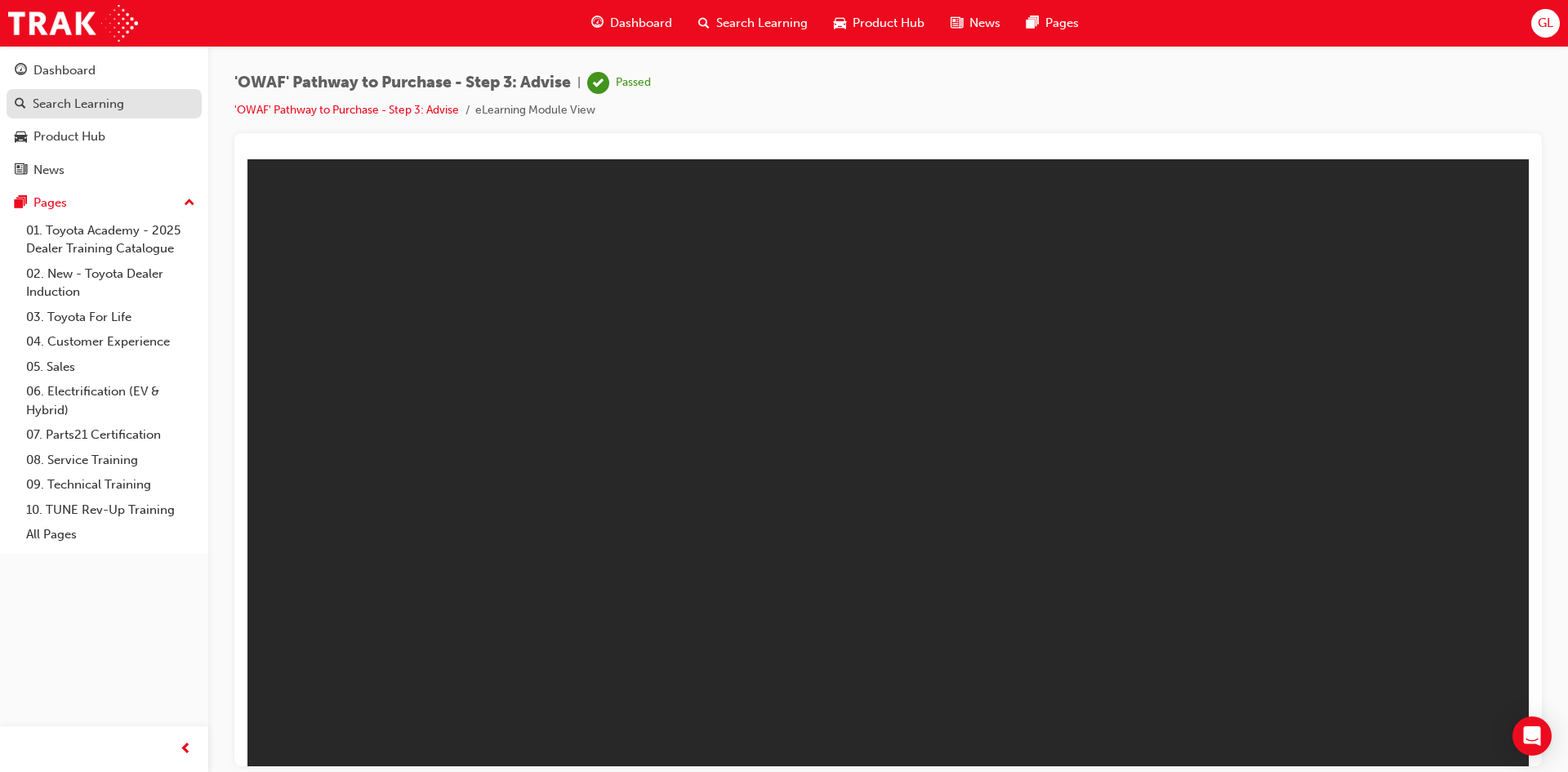
click at [98, 106] on div "Search Learning" at bounding box center [78, 103] width 91 height 19
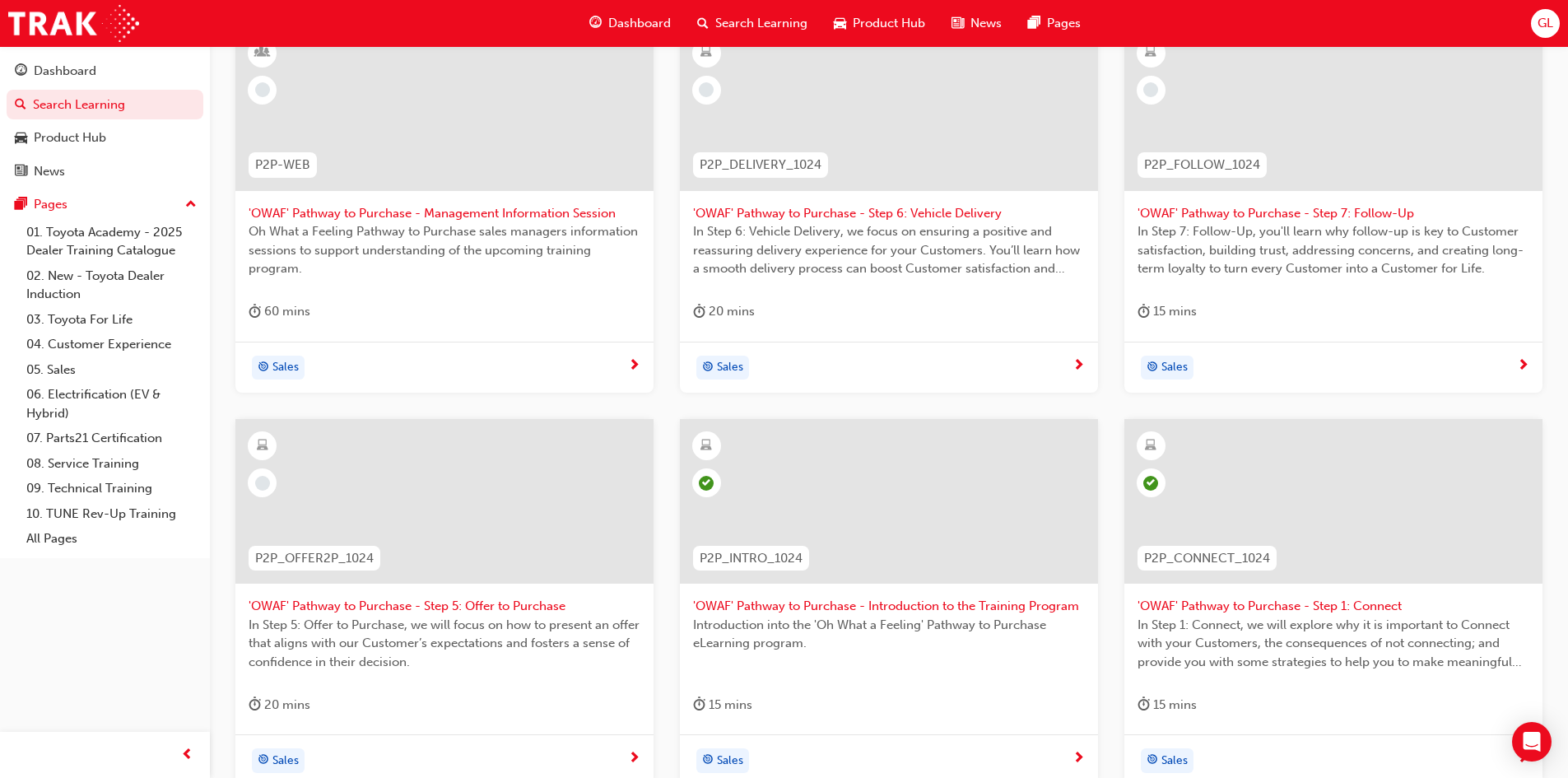
scroll to position [318, 0]
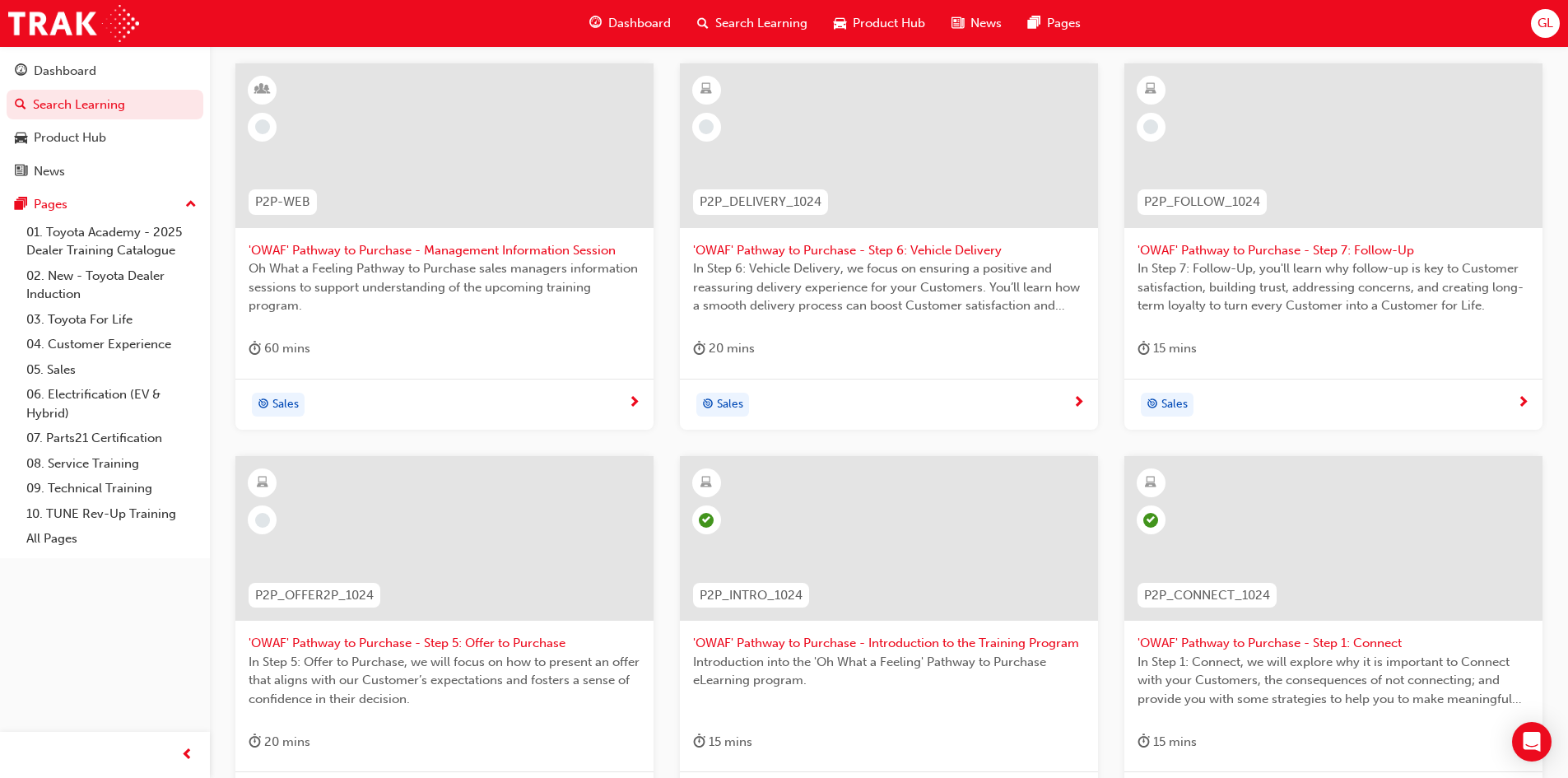
click at [443, 512] on div at bounding box center [445, 538] width 418 height 165
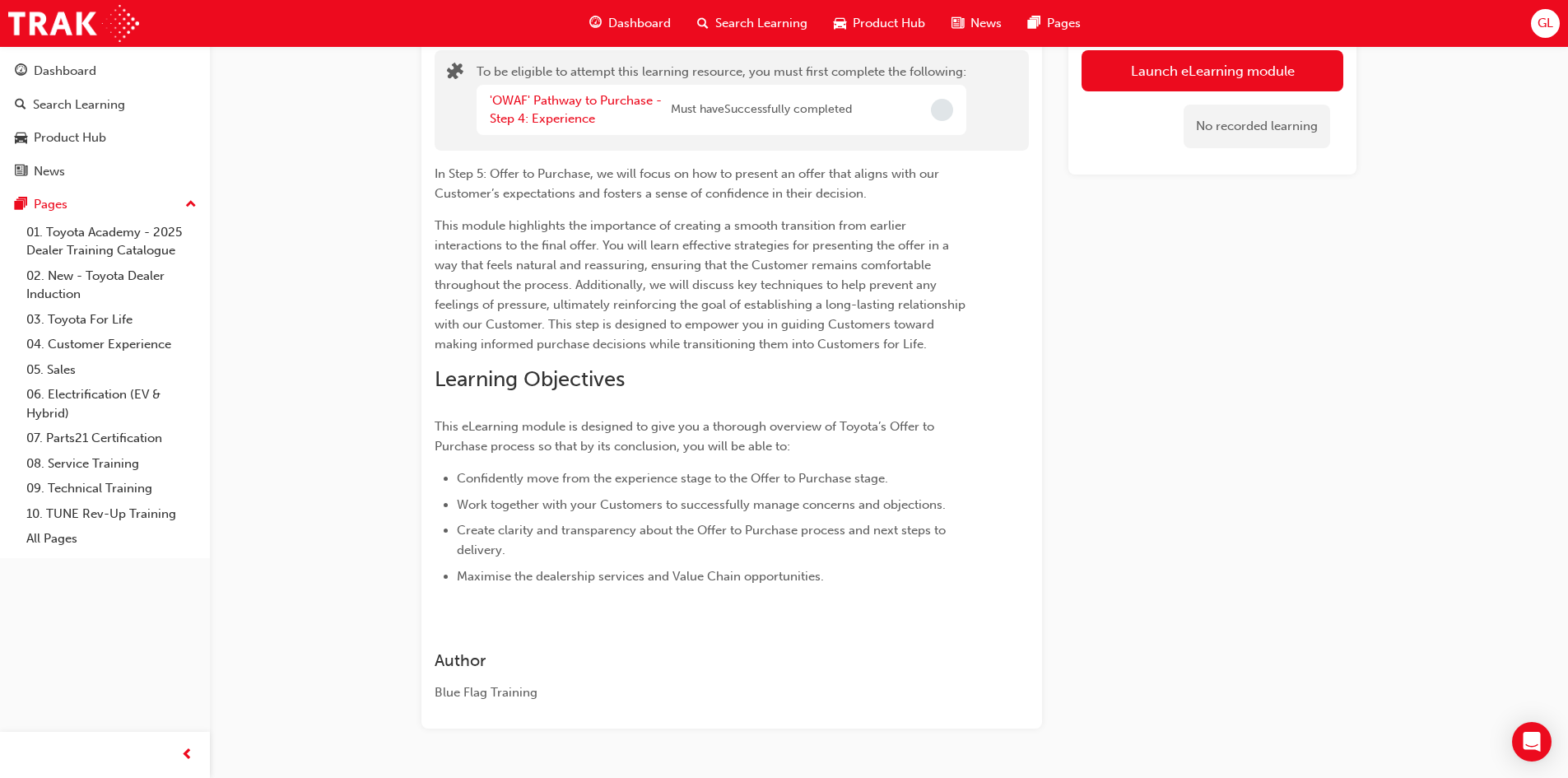
scroll to position [73, 0]
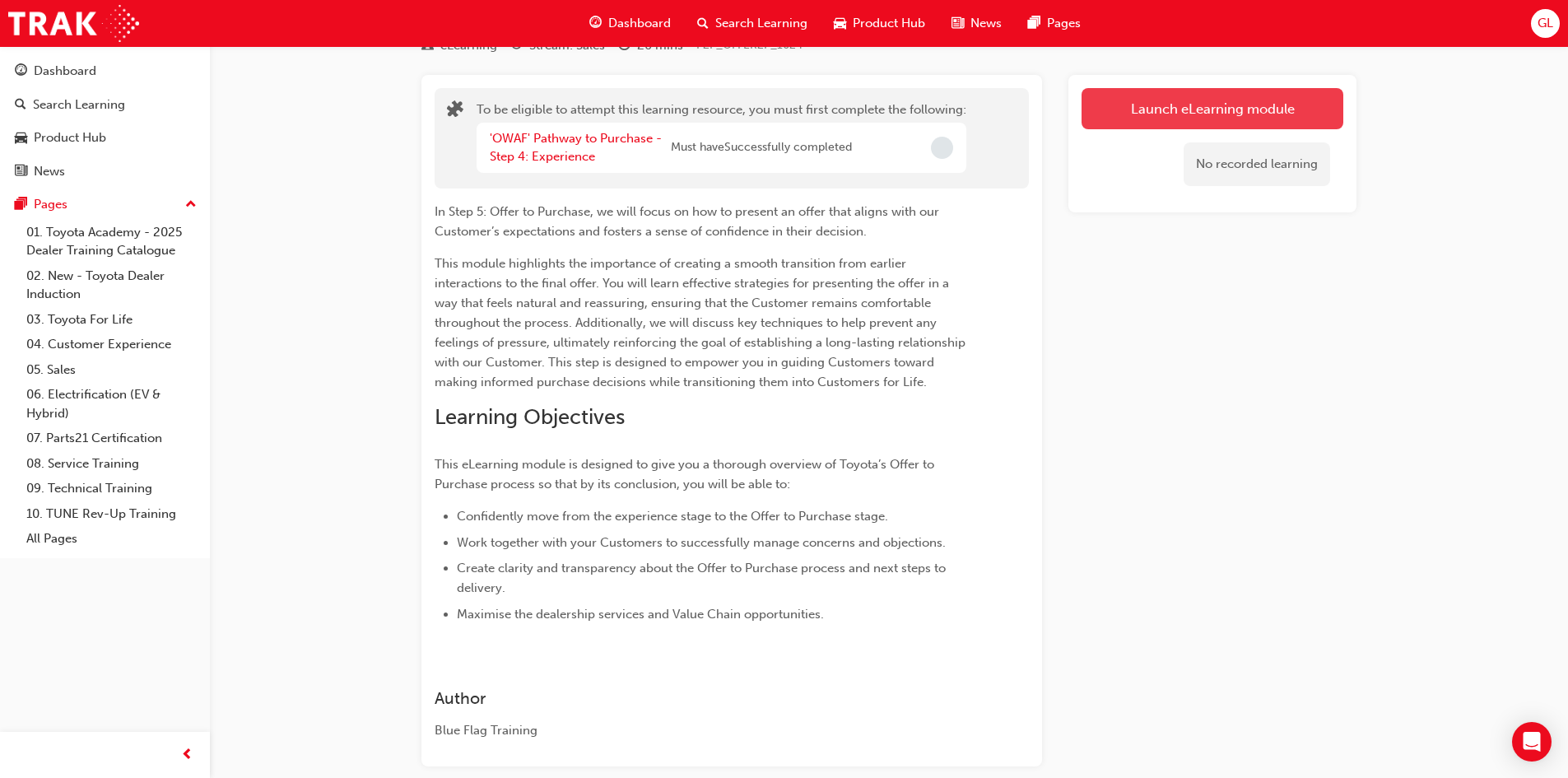
click at [1231, 113] on button "Launch eLearning module" at bounding box center [1212, 109] width 262 height 42
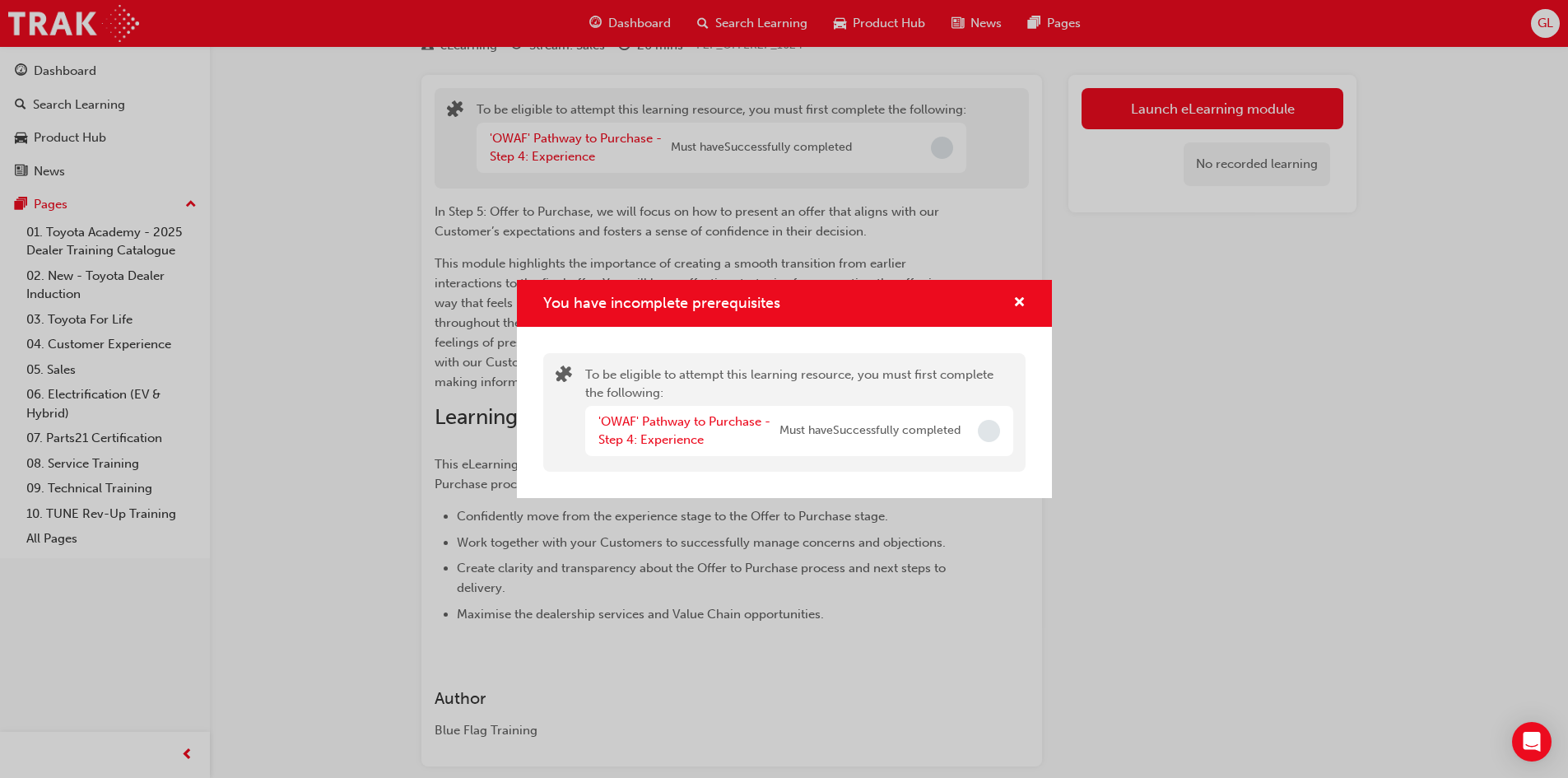
click at [992, 434] on span "Incomplete" at bounding box center [989, 431] width 22 height 22
click at [847, 423] on span "Must have Successfully completed" at bounding box center [870, 430] width 181 height 19
click at [705, 427] on link "'OWAF' Pathway to Purchase - Step 4: Experience" at bounding box center [685, 431] width 172 height 34
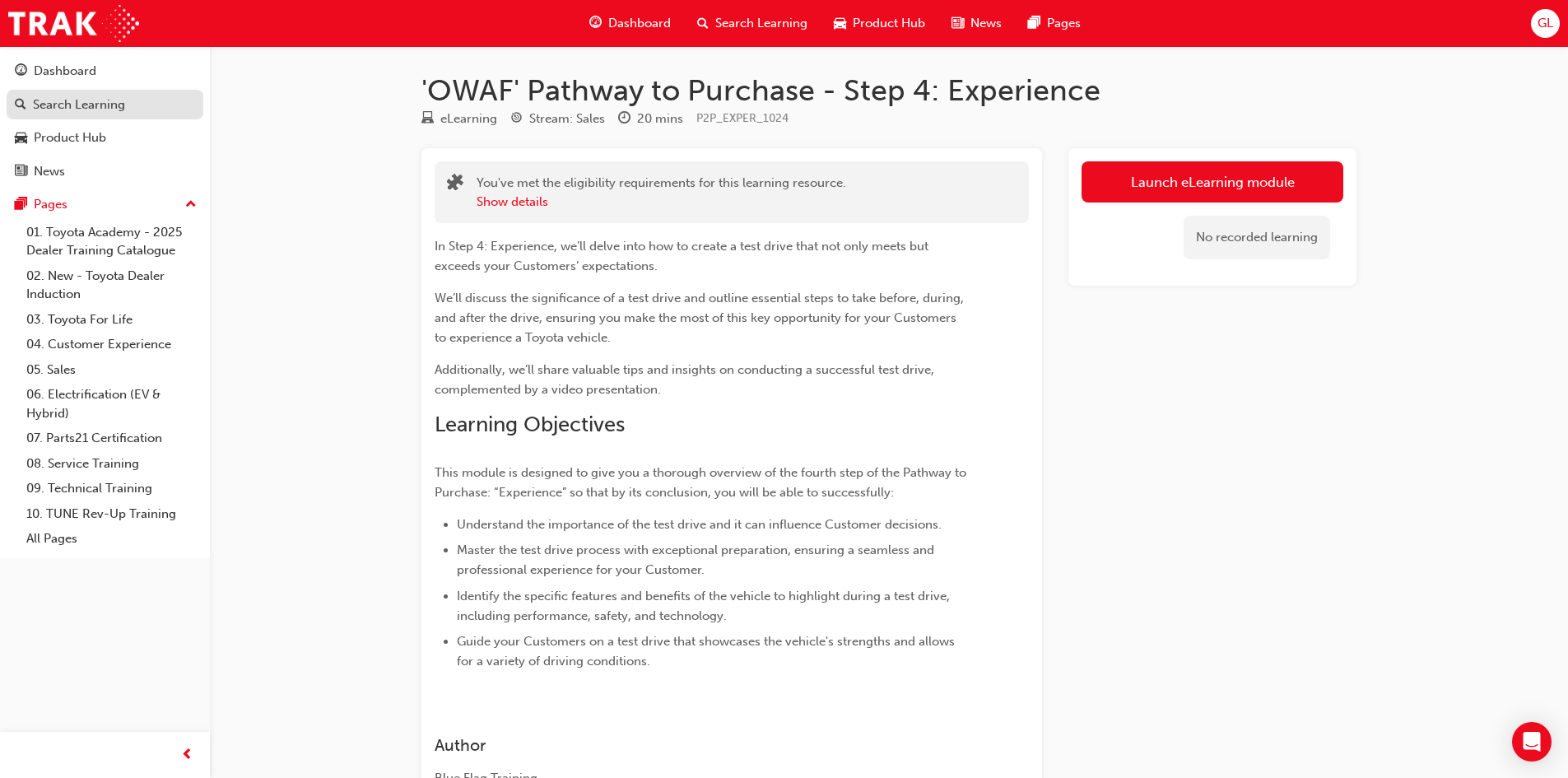
click at [67, 110] on div "Search Learning" at bounding box center [78, 104] width 92 height 19
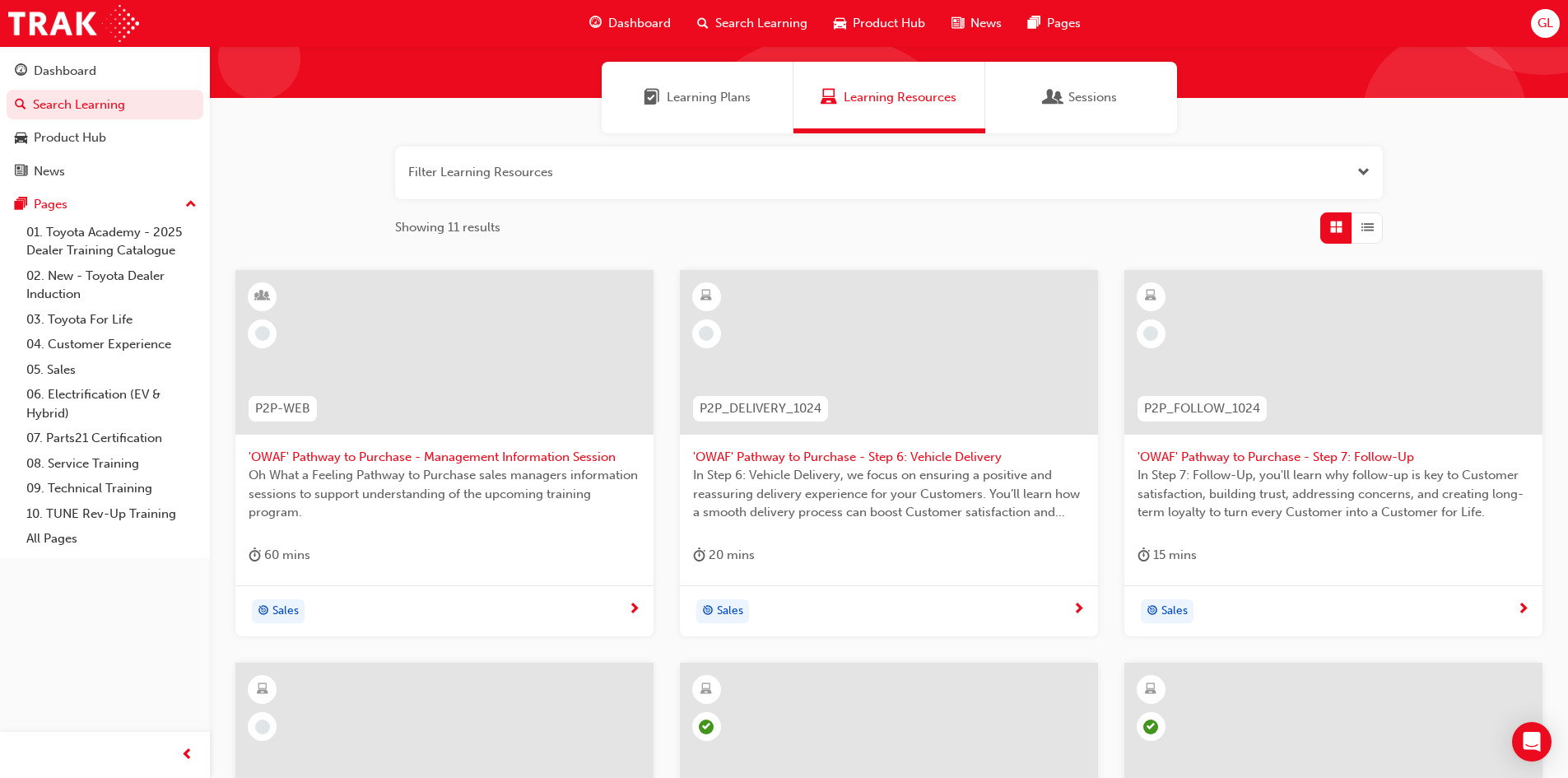
scroll to position [411, 0]
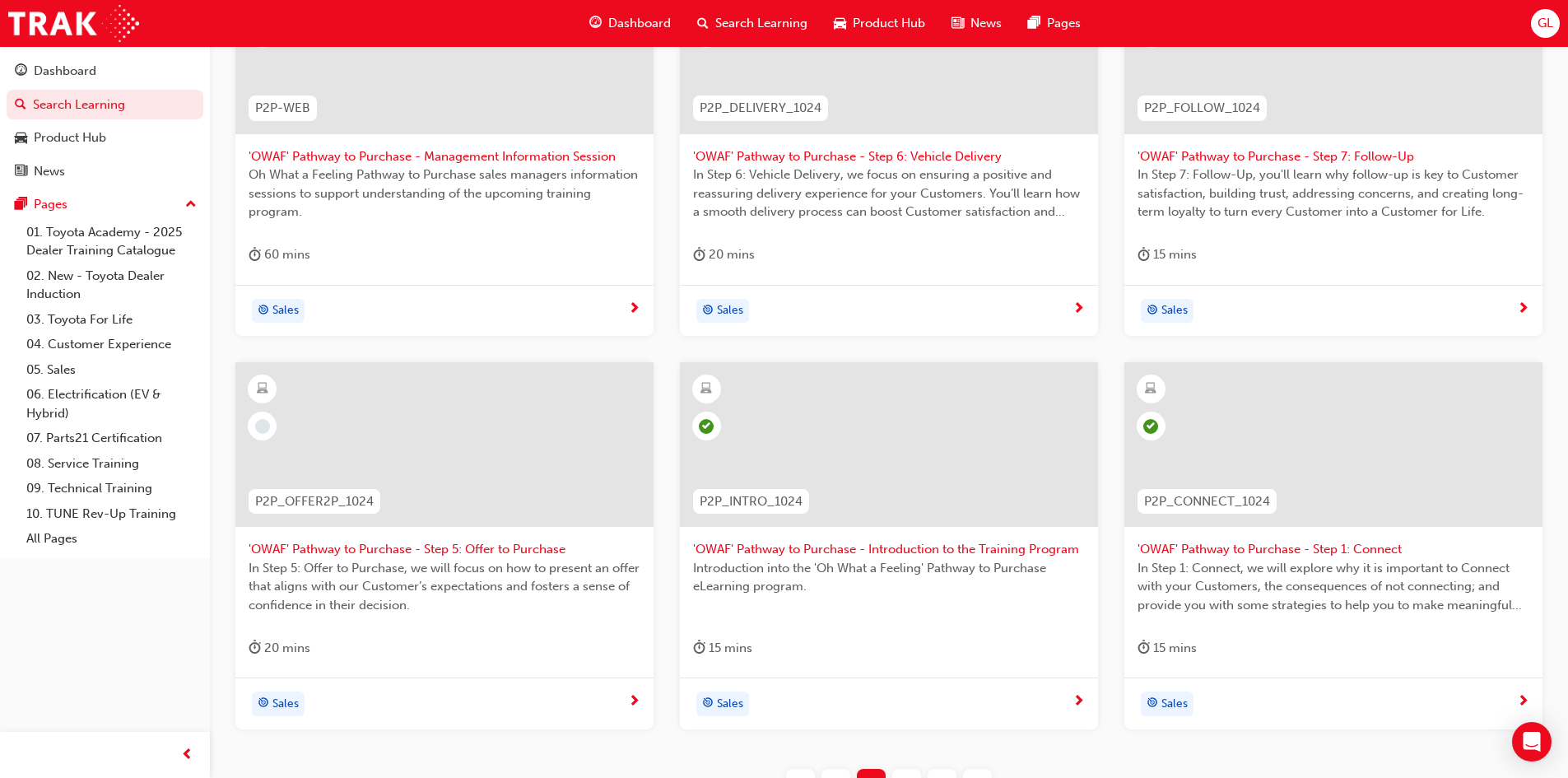
click at [1325, 107] on div at bounding box center [1333, 52] width 418 height 165
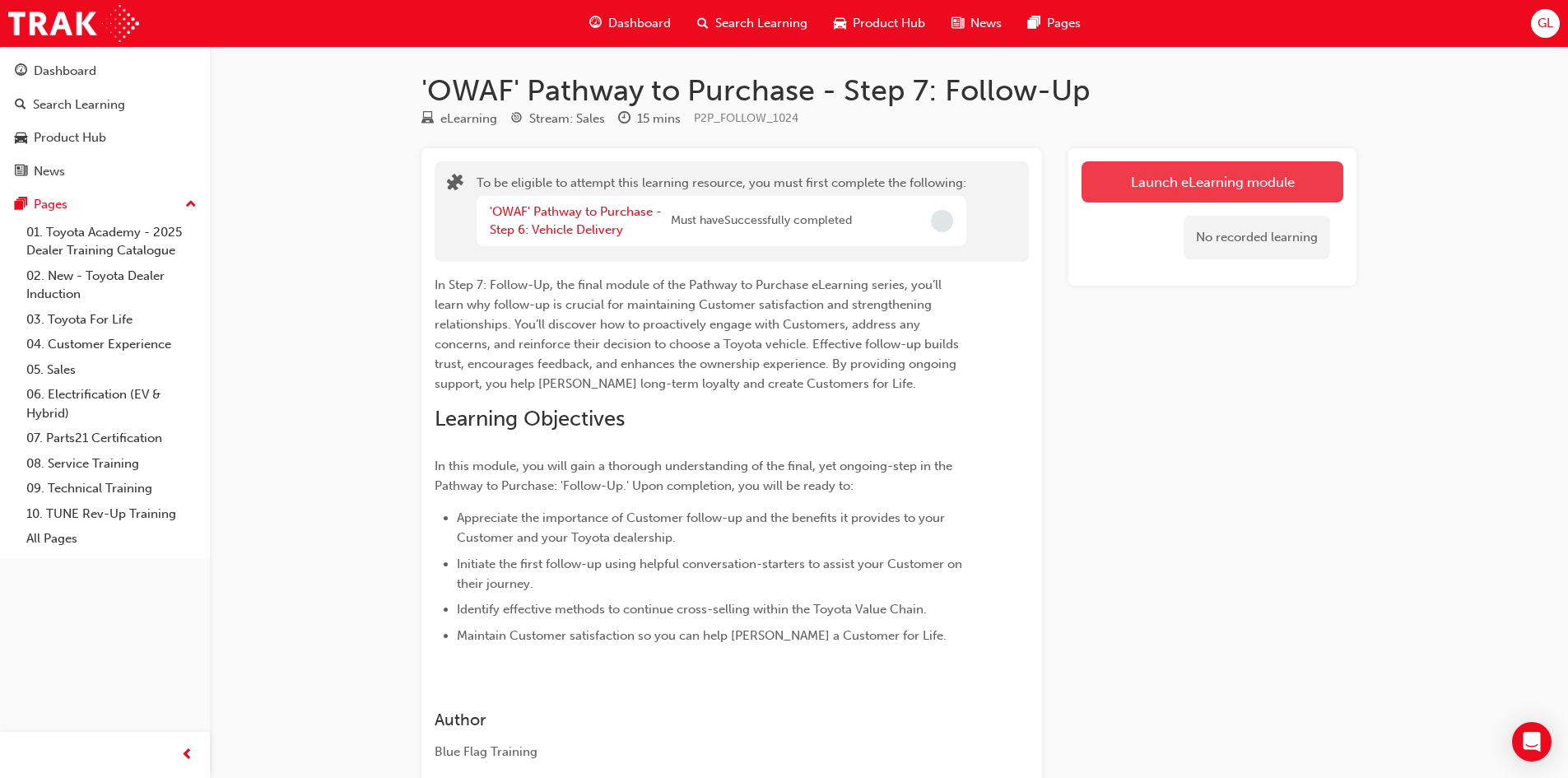
click at [1273, 172] on button "Launch eLearning module" at bounding box center [1212, 182] width 262 height 42
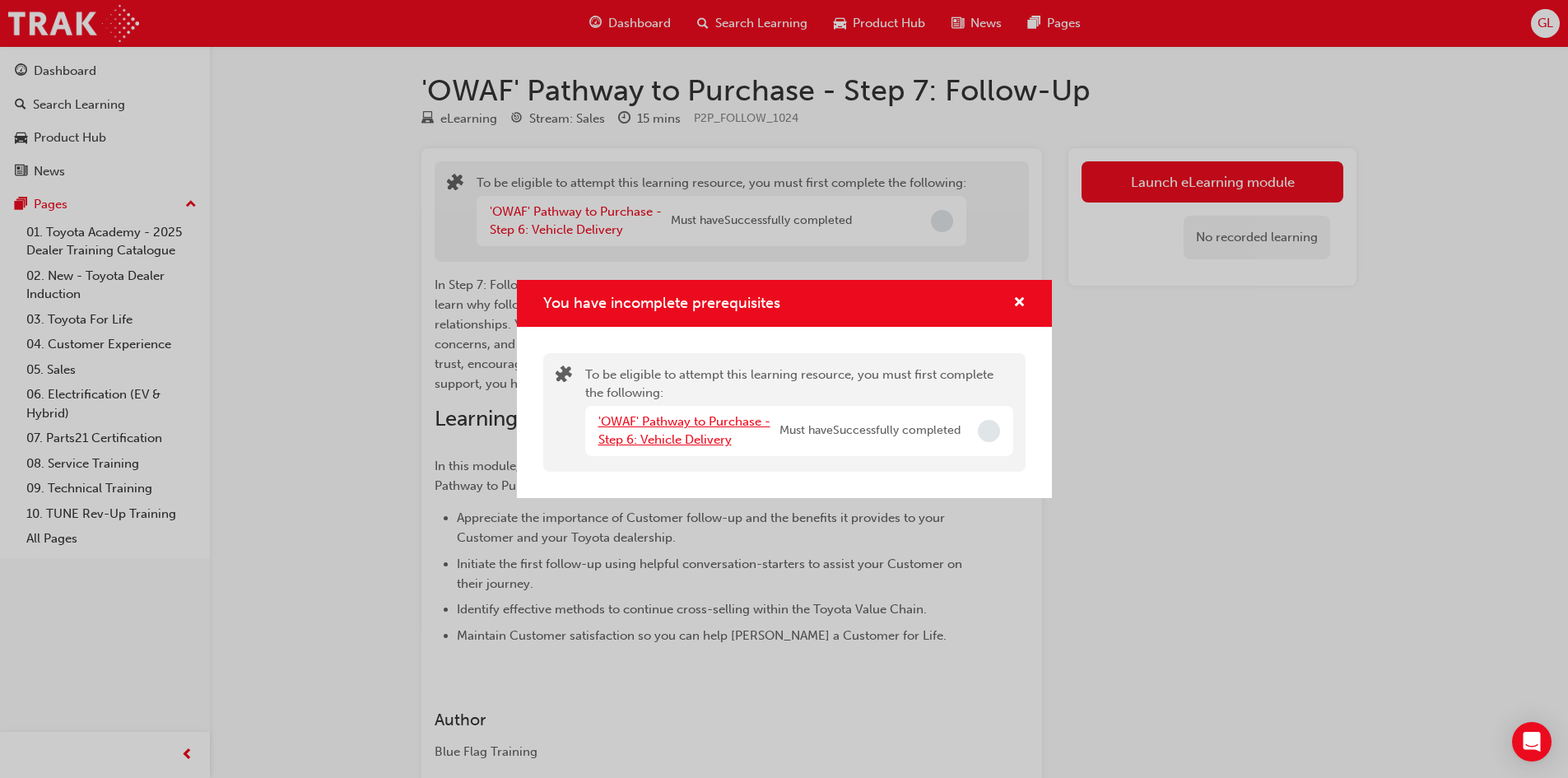
click at [692, 425] on link "'OWAF' Pathway to Purchase - Step 6: Vehicle Delivery" at bounding box center [685, 431] width 172 height 34
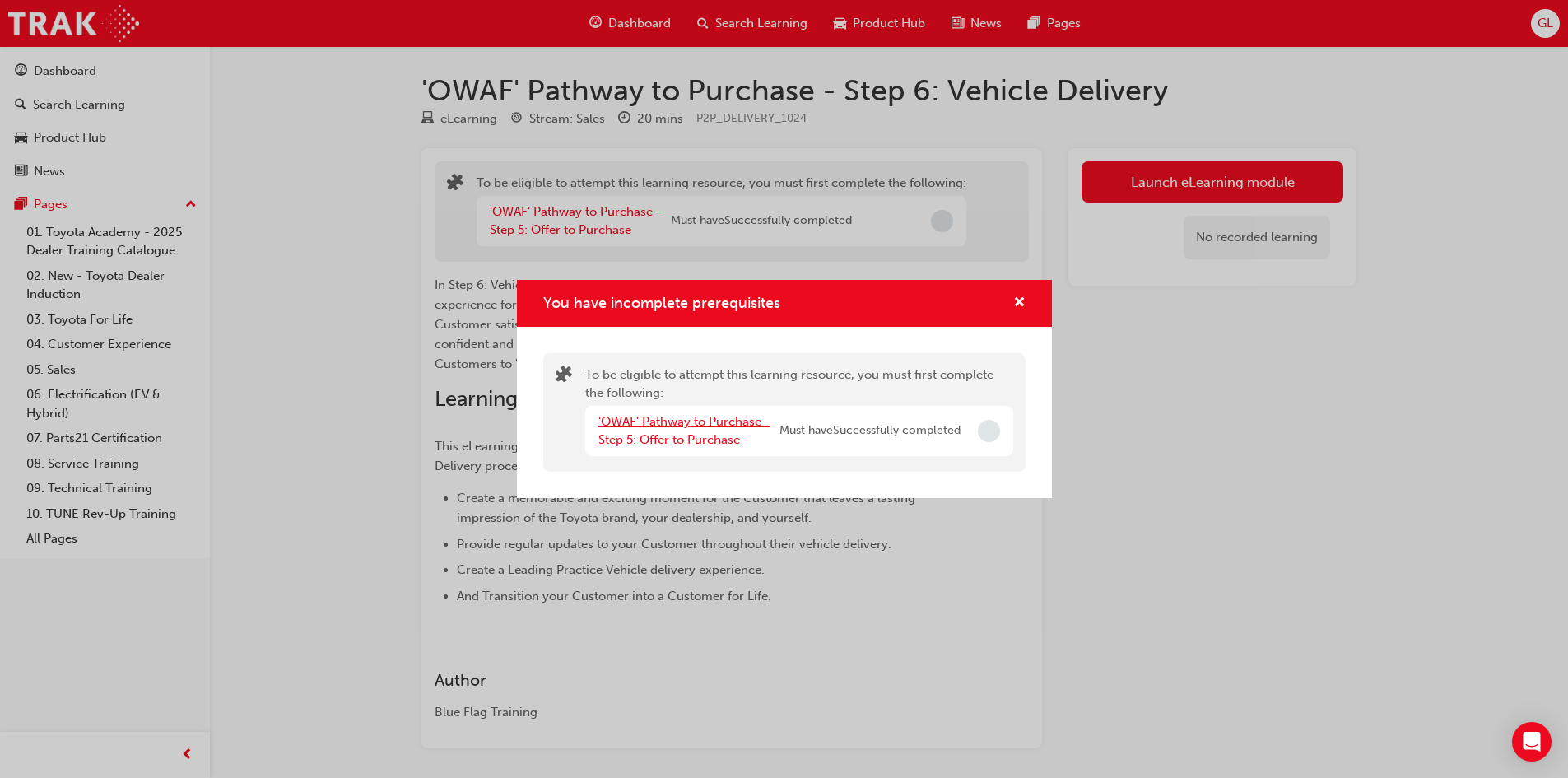
click at [692, 425] on link "'OWAF' Pathway to Purchase - Step 5: Offer to Purchase" at bounding box center [685, 431] width 172 height 34
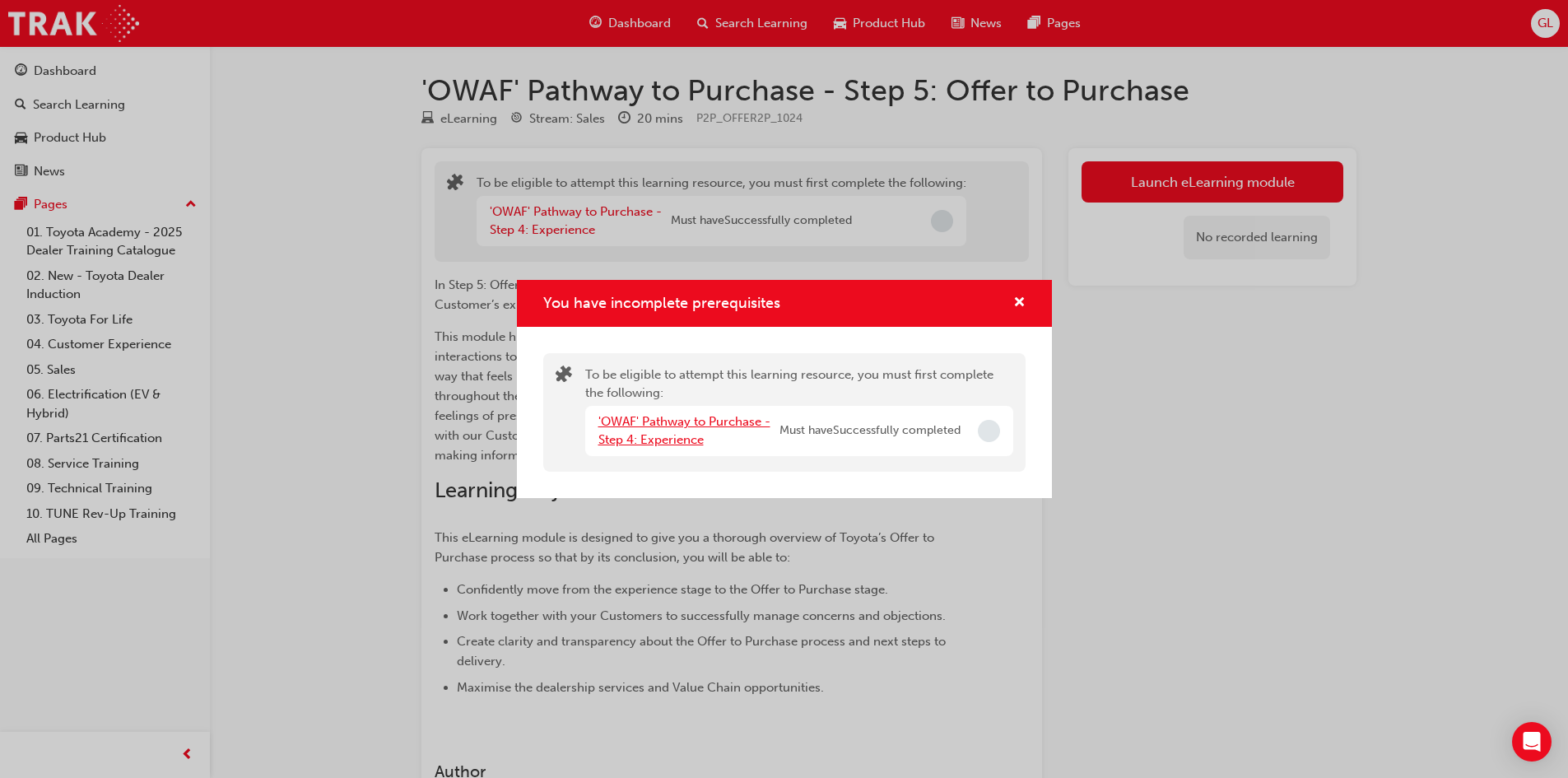
click at [692, 425] on link "'OWAF' Pathway to Purchase - Step 4: Experience" at bounding box center [685, 431] width 172 height 34
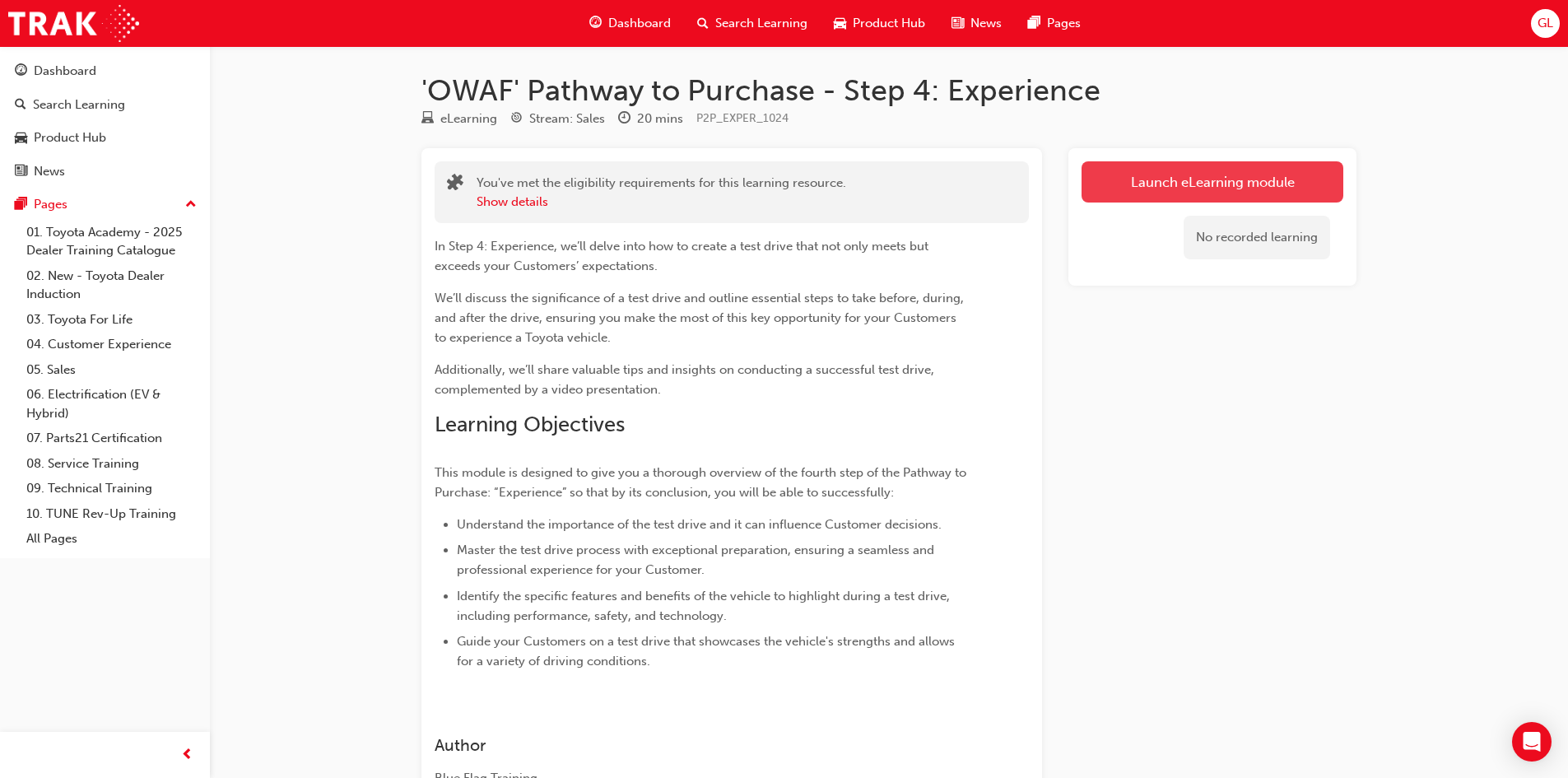
click at [1197, 184] on link "Launch eLearning module" at bounding box center [1212, 182] width 262 height 42
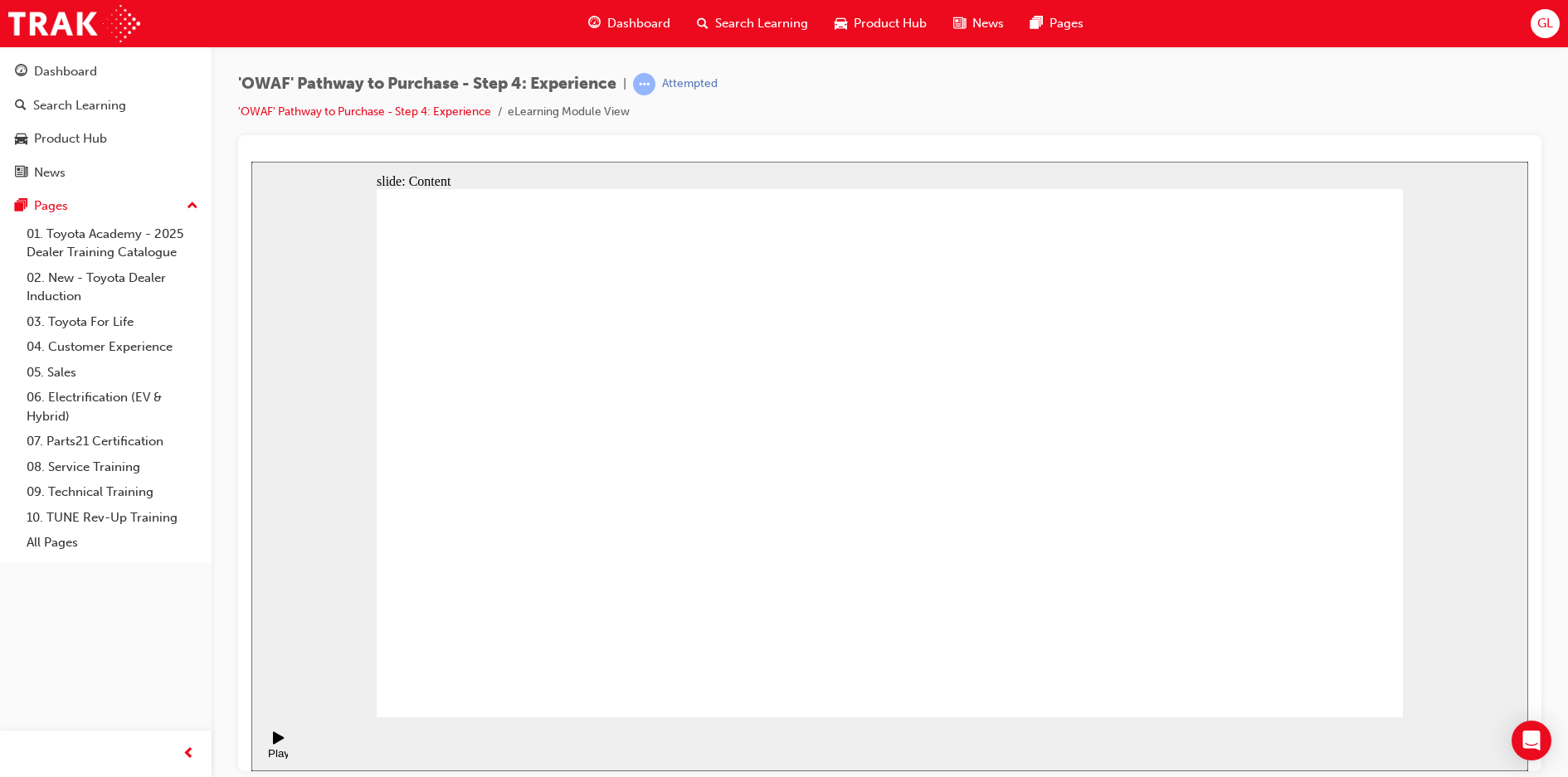
drag, startPoint x: 1076, startPoint y: 451, endPoint x: 1148, endPoint y: 432, distance: 74.5
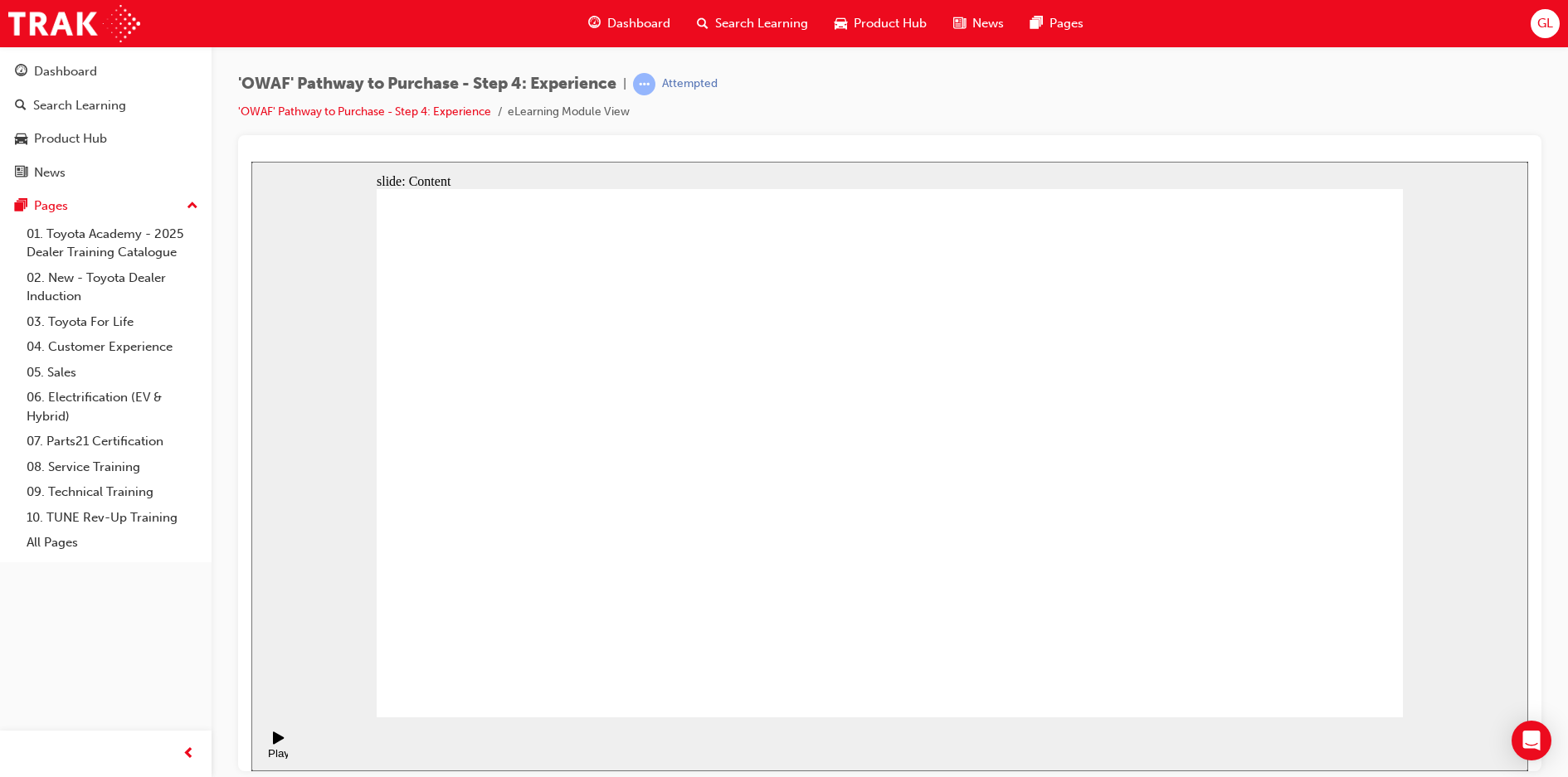
drag, startPoint x: 1628, startPoint y: 161, endPoint x: 1338, endPoint y: 247, distance: 302.5
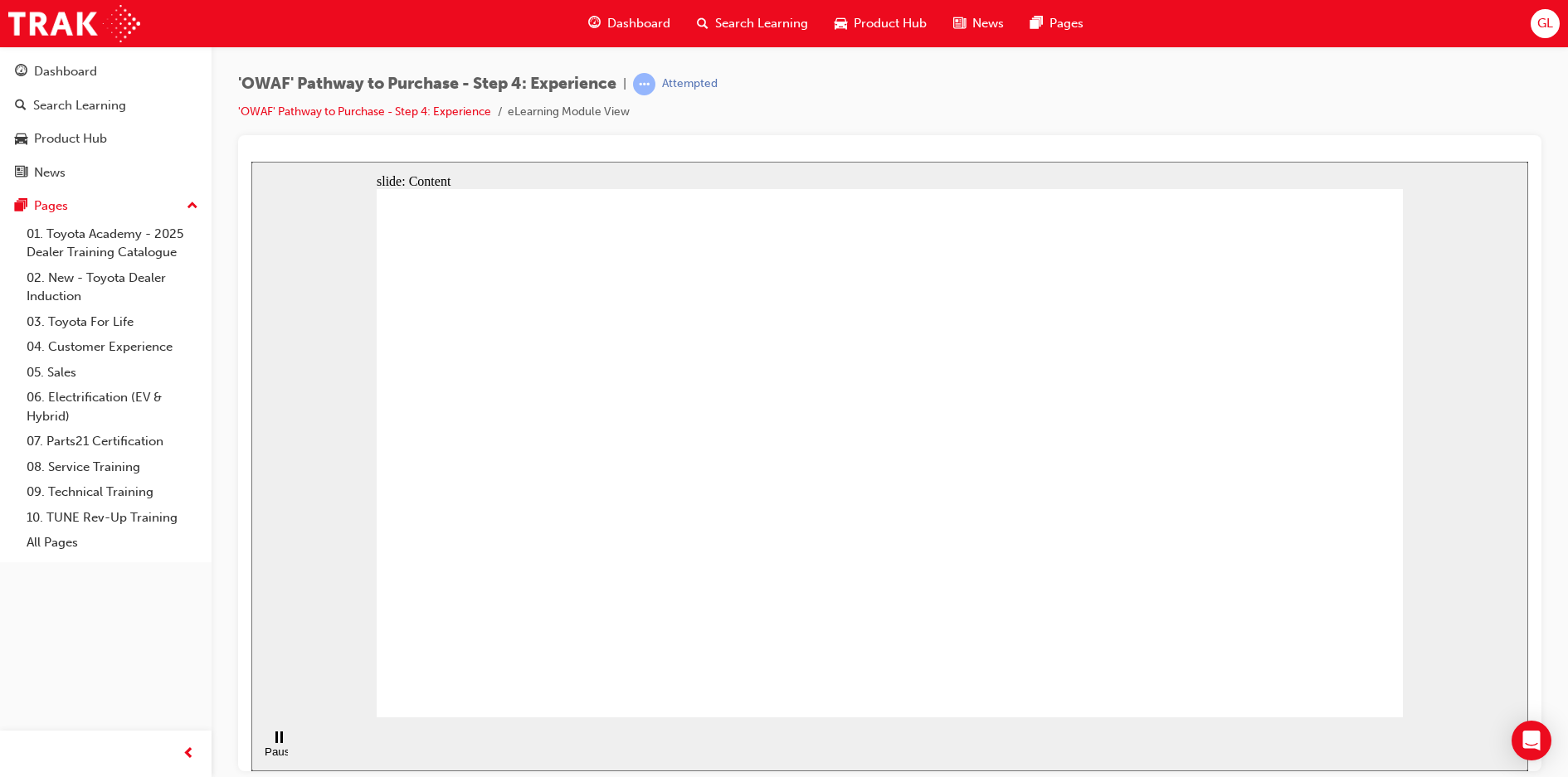
drag, startPoint x: 1120, startPoint y: 309, endPoint x: 1121, endPoint y: 414, distance: 105.0
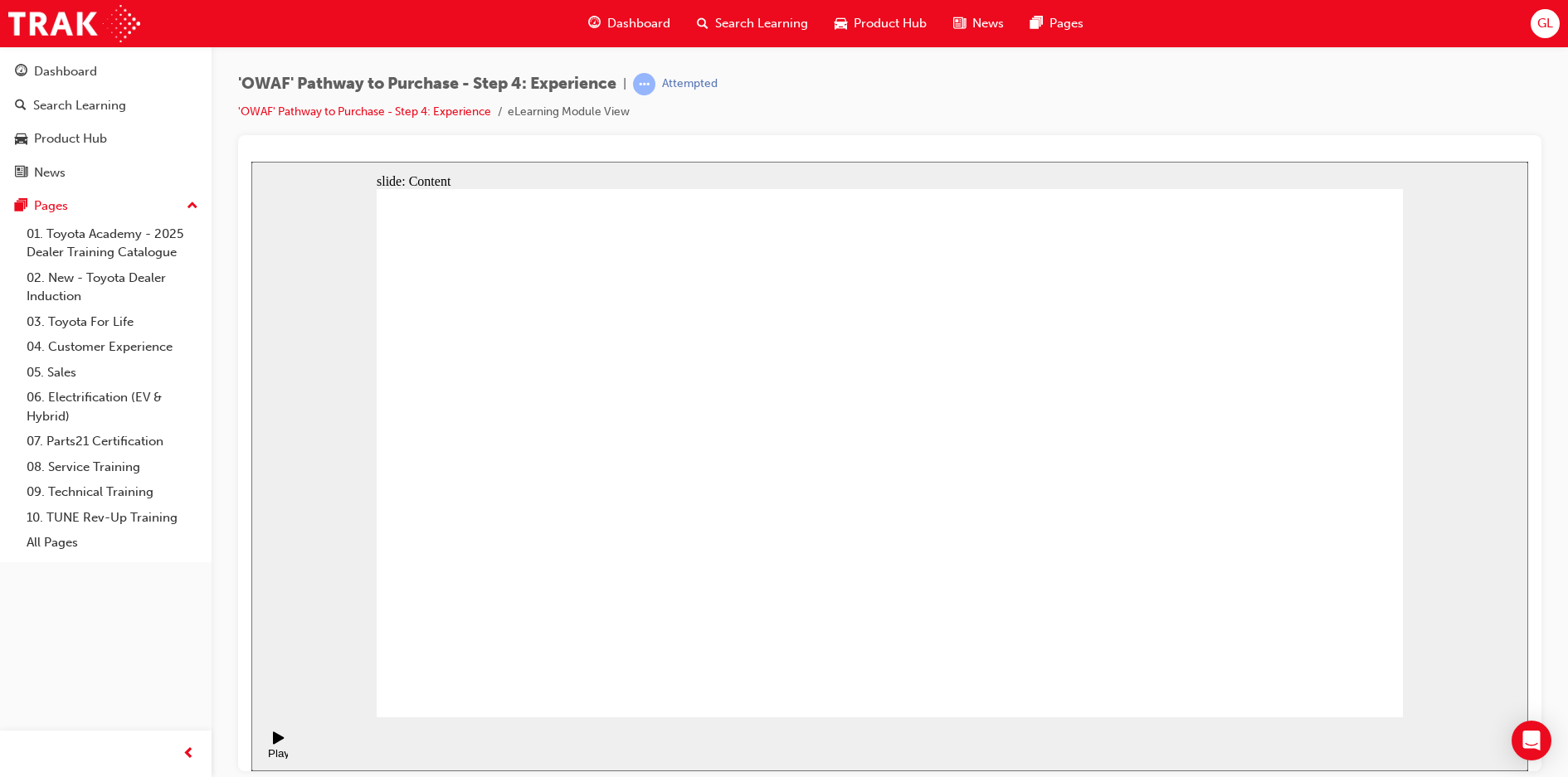
drag, startPoint x: 1083, startPoint y: 531, endPoint x: 1053, endPoint y: 522, distance: 31.3
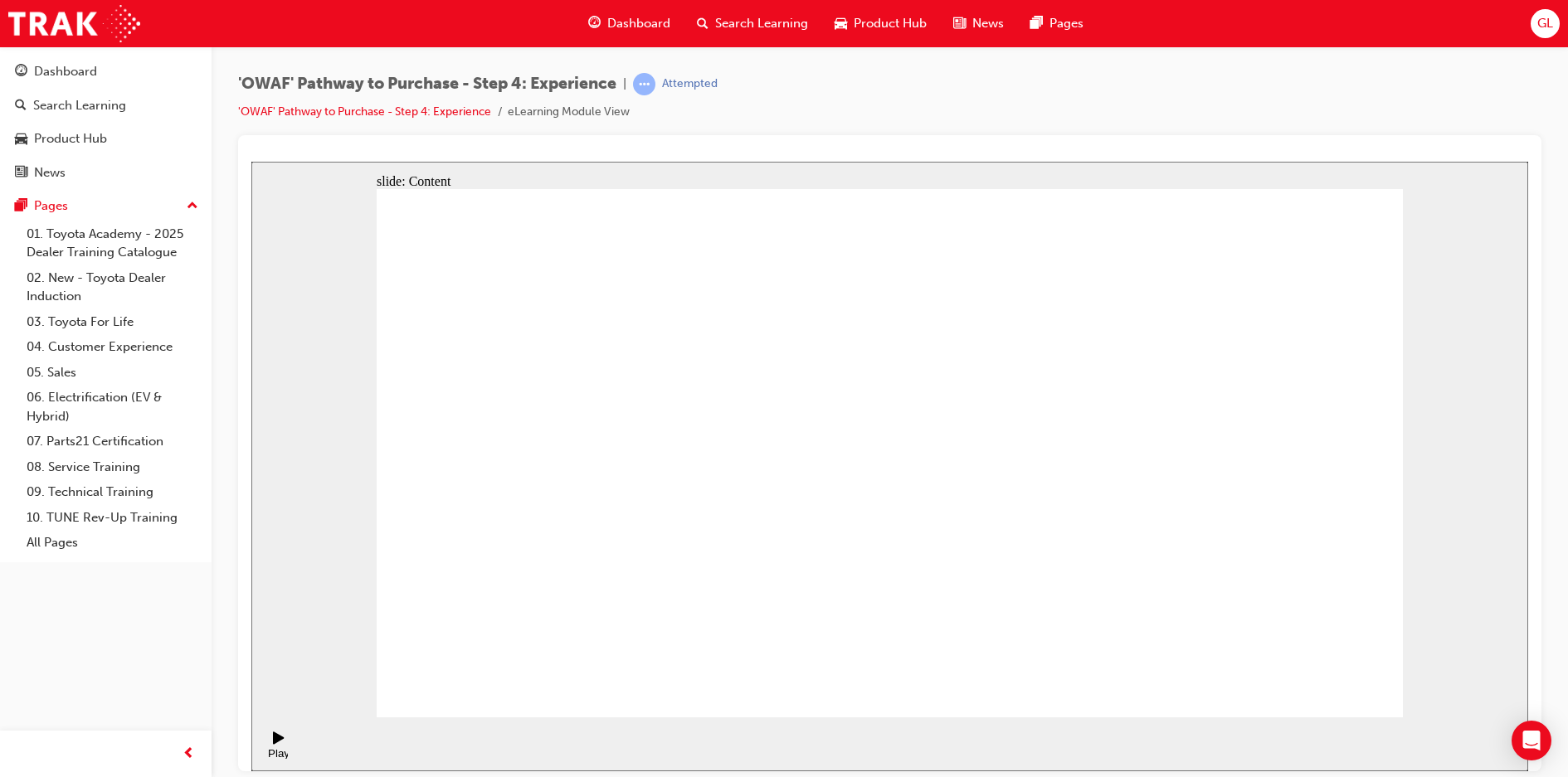
click at [276, 742] on icon "Pause (Ctrl+Alt+P)" at bounding box center [279, 737] width 7 height 12
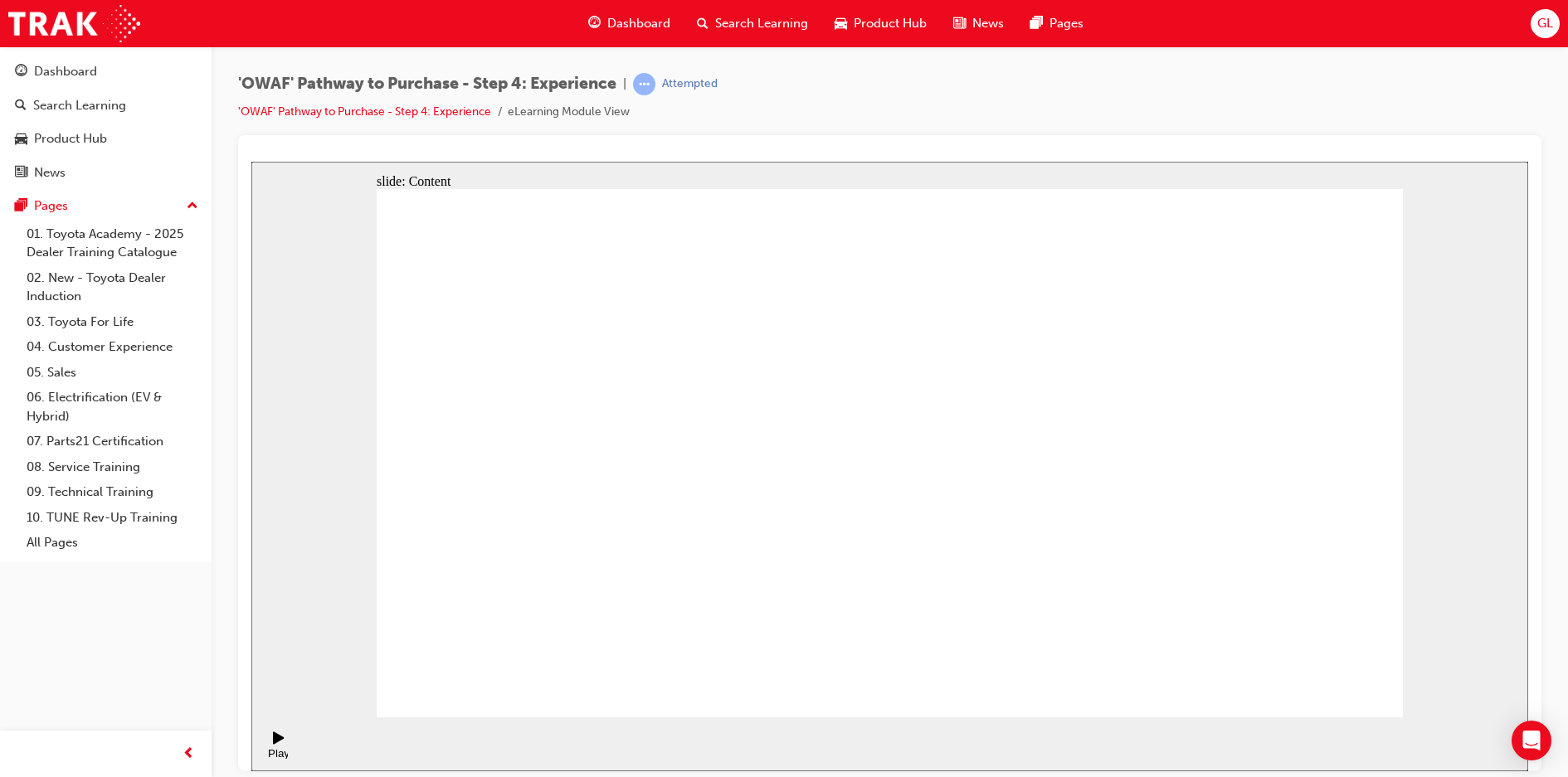
drag, startPoint x: 1271, startPoint y: 668, endPoint x: 1292, endPoint y: 674, distance: 21.8
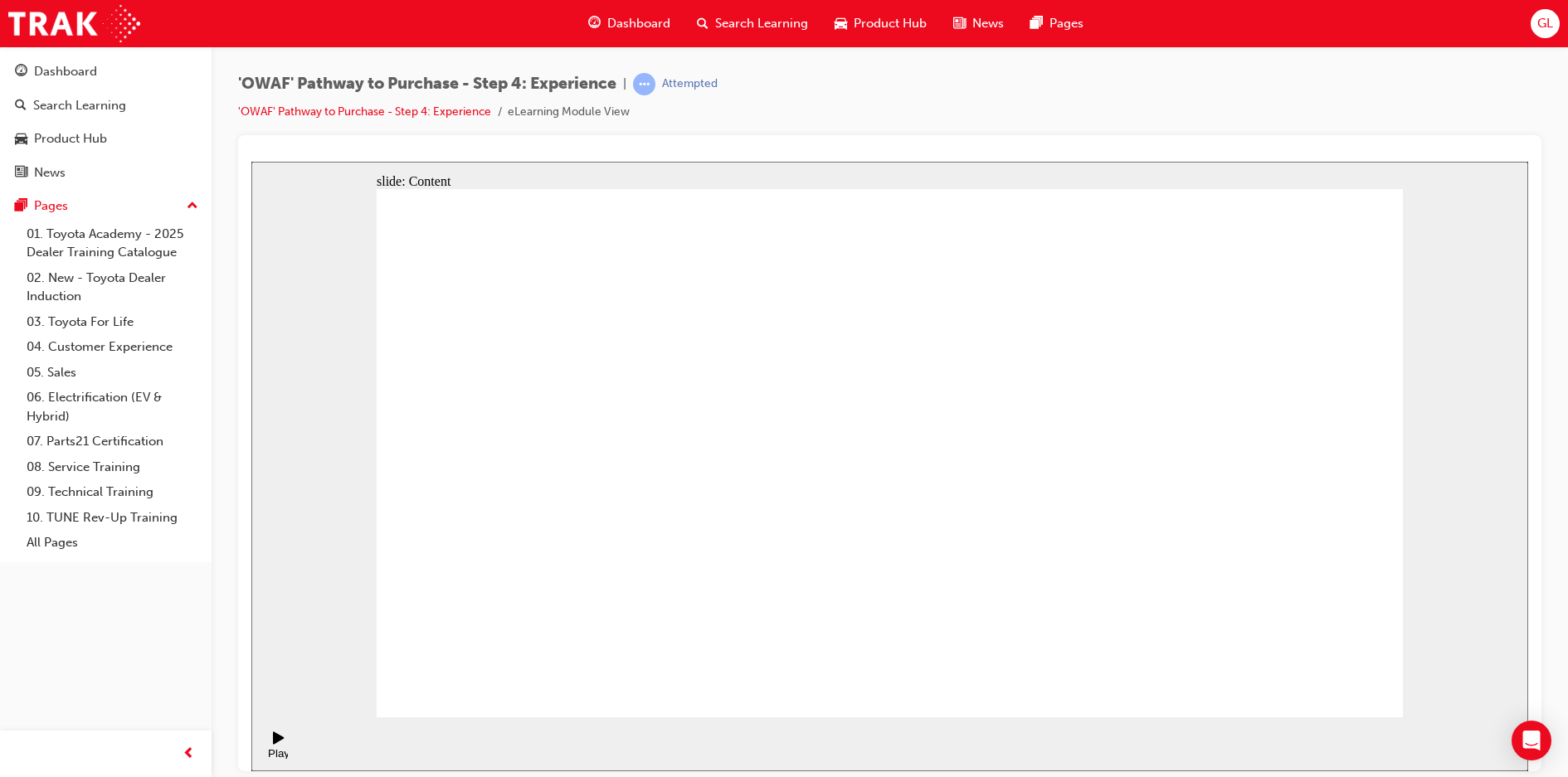
click at [315, 655] on div "slide: Content Rectangle 1 Key messages to take away Rectangle 2 Rectangle 1 • …" at bounding box center [890, 465] width 1276 height 609
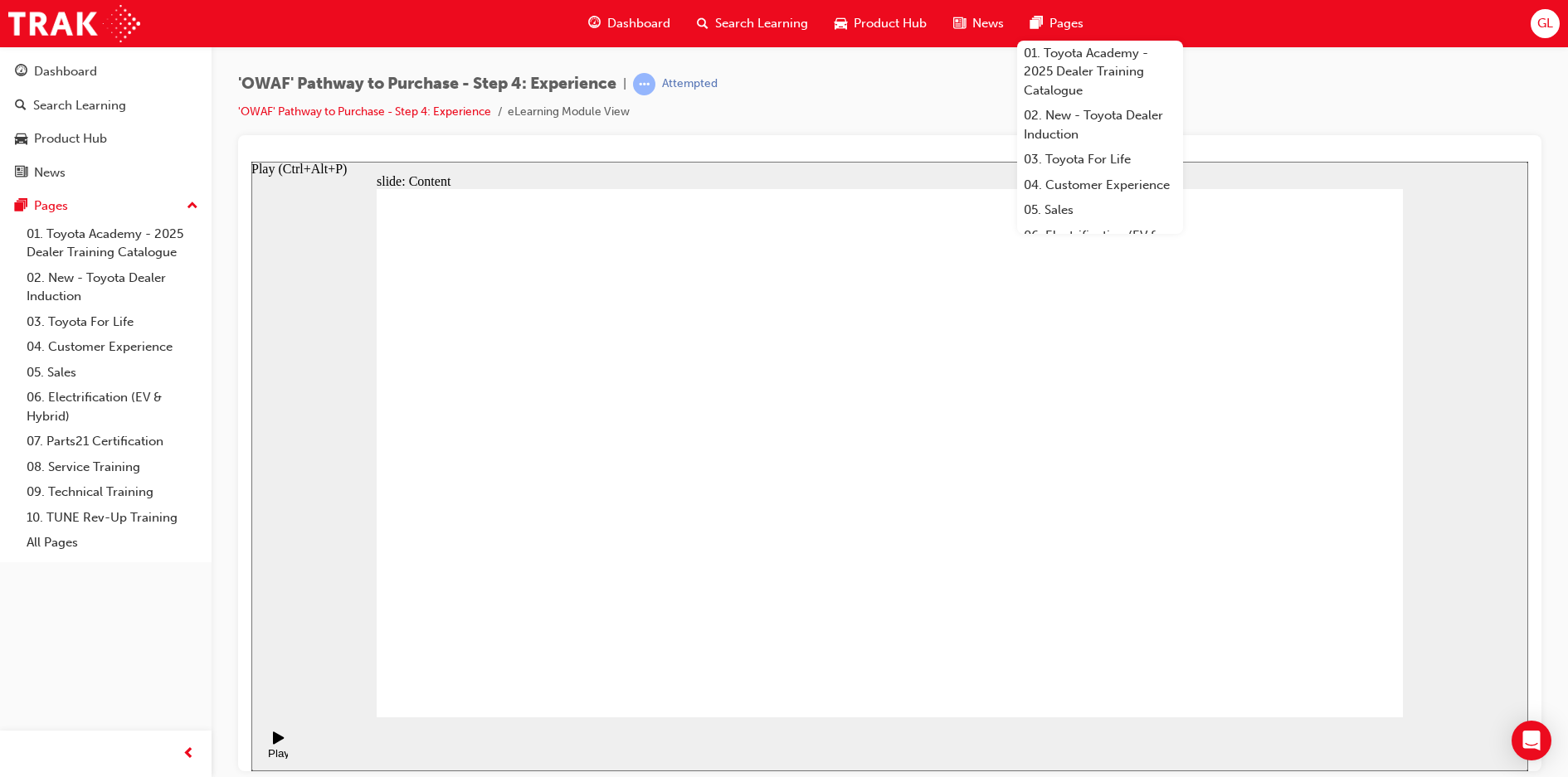
click at [278, 746] on div "Play (Ctrl+Alt+P)" at bounding box center [279, 758] width 28 height 25
